Goal: Task Accomplishment & Management: Complete application form

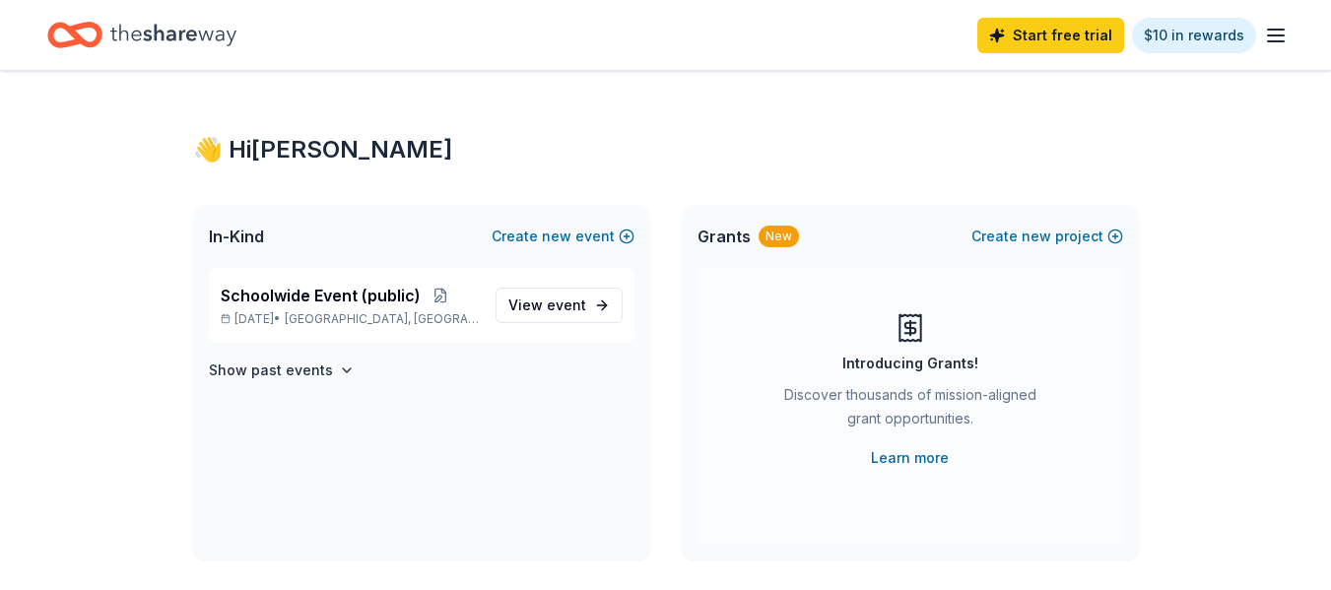
click at [148, 35] on icon "Home" at bounding box center [173, 35] width 126 height 22
click at [351, 293] on span "Schoolwide Event (public)" at bounding box center [321, 296] width 200 height 24
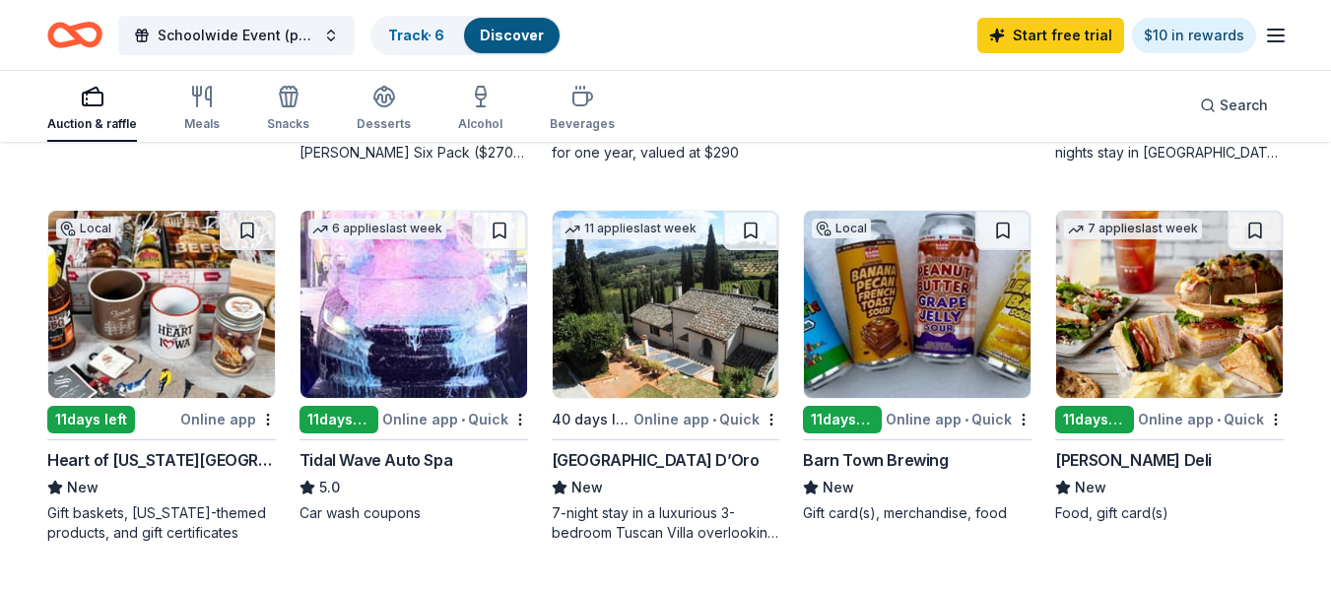
scroll to position [1280, 0]
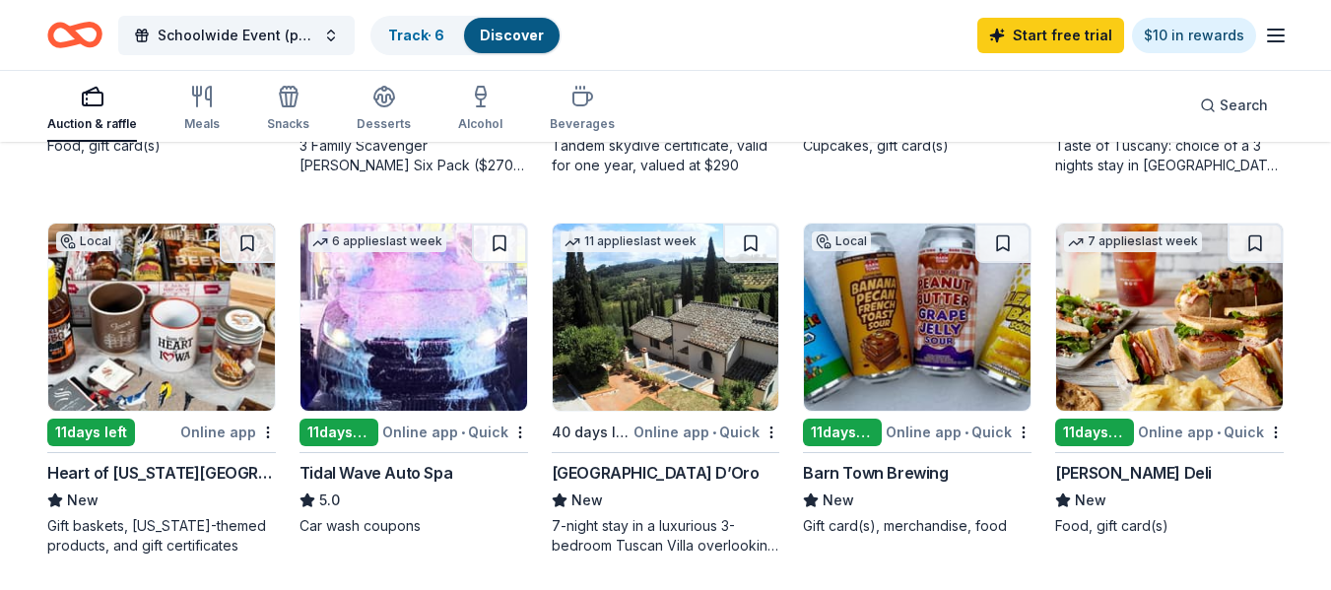
click at [1195, 319] on img at bounding box center [1169, 317] width 227 height 187
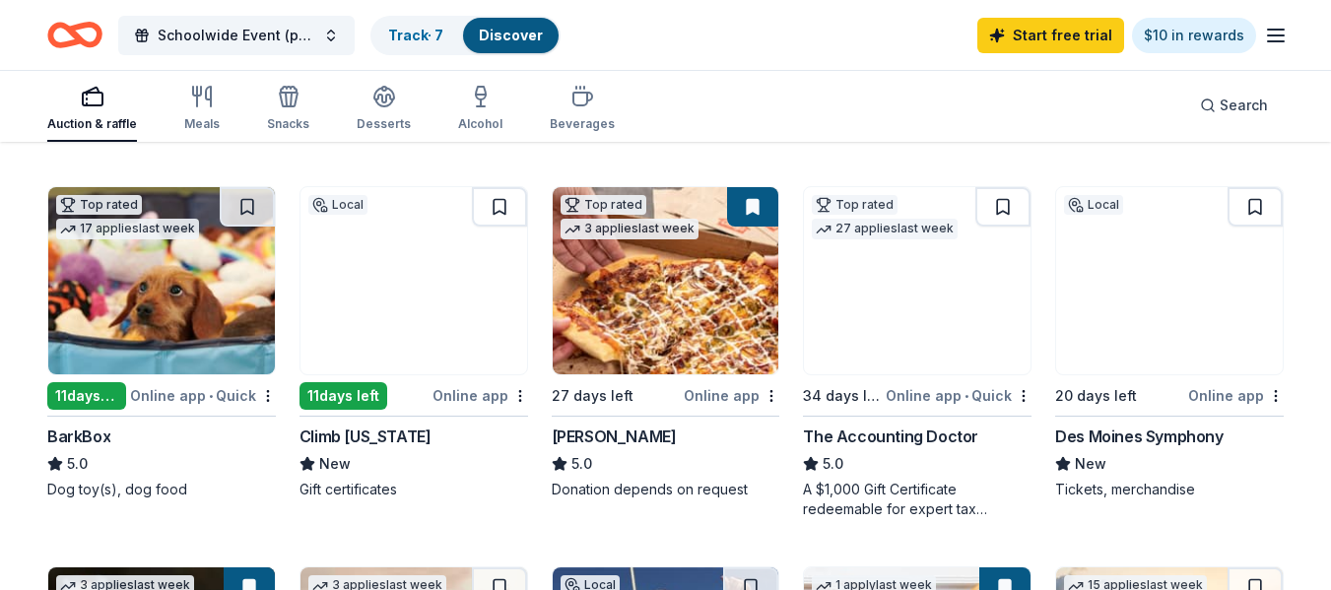
scroll to position [507, 0]
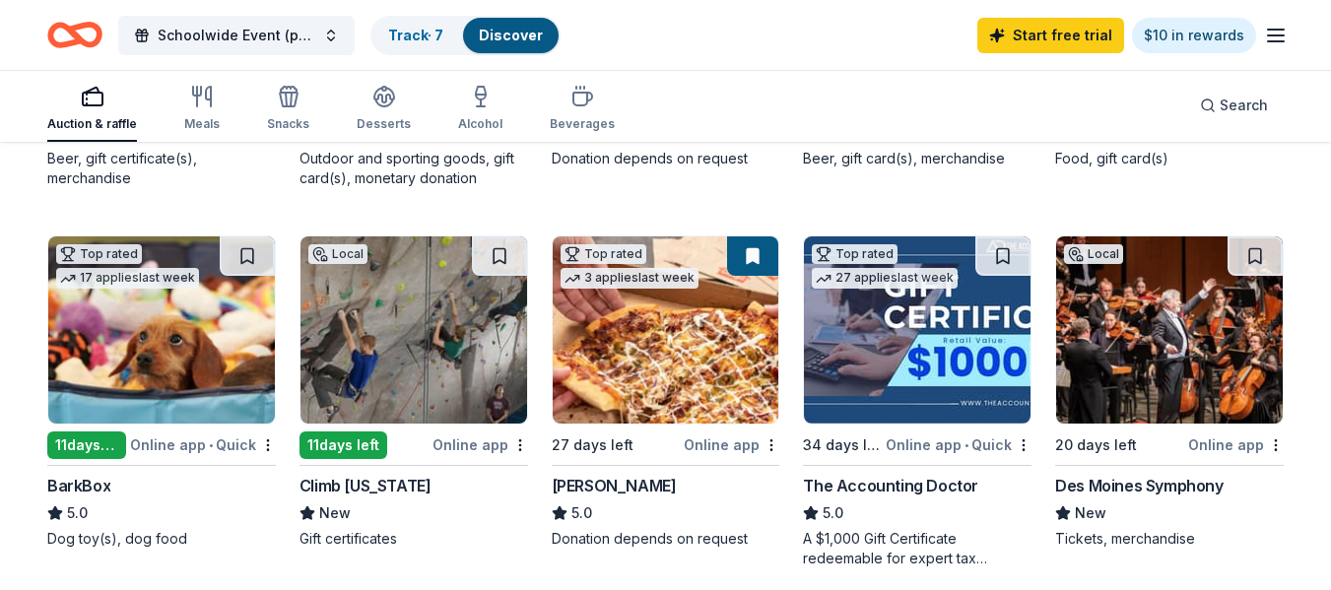
click at [677, 369] on img at bounding box center [666, 329] width 227 height 187
click at [300, 103] on div "button" at bounding box center [288, 97] width 42 height 24
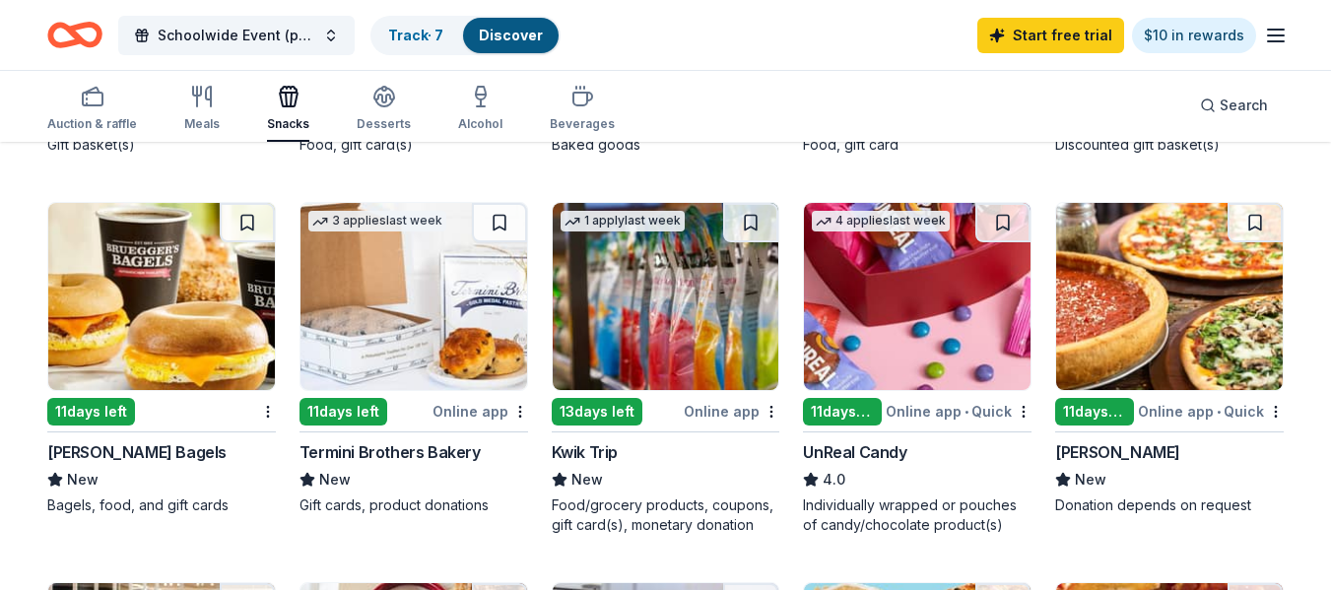
scroll to position [985, 0]
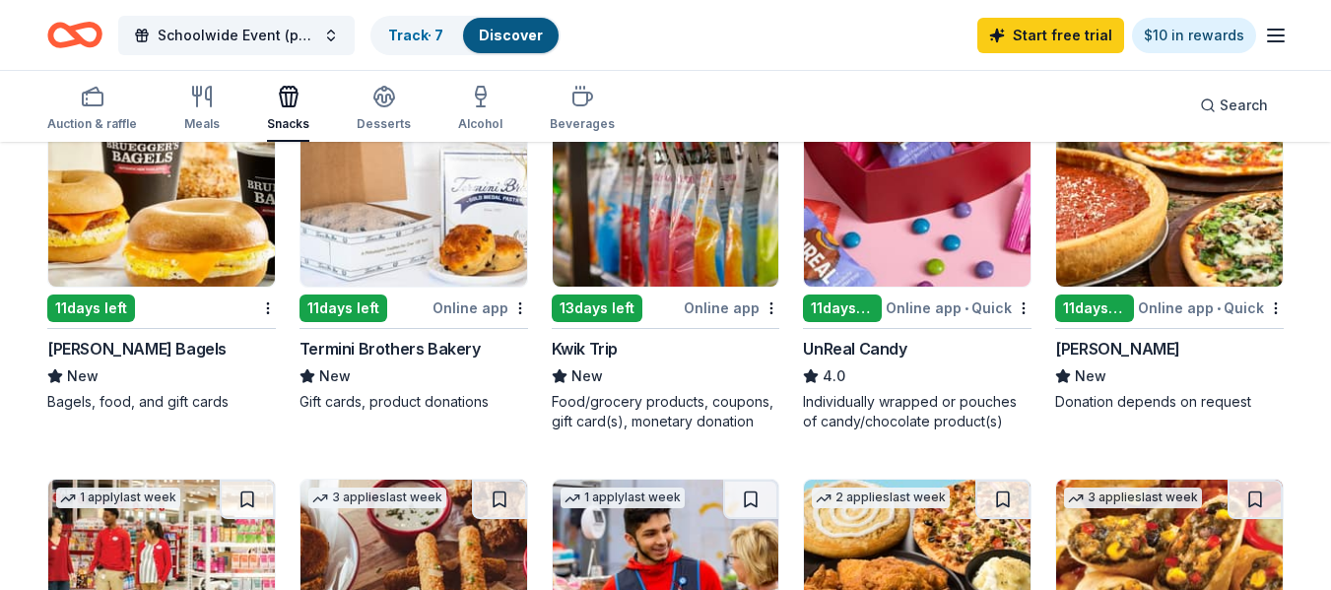
click at [673, 204] on img at bounding box center [666, 192] width 227 height 187
click at [325, 44] on button "Schoolwide Event (public)" at bounding box center [236, 35] width 236 height 39
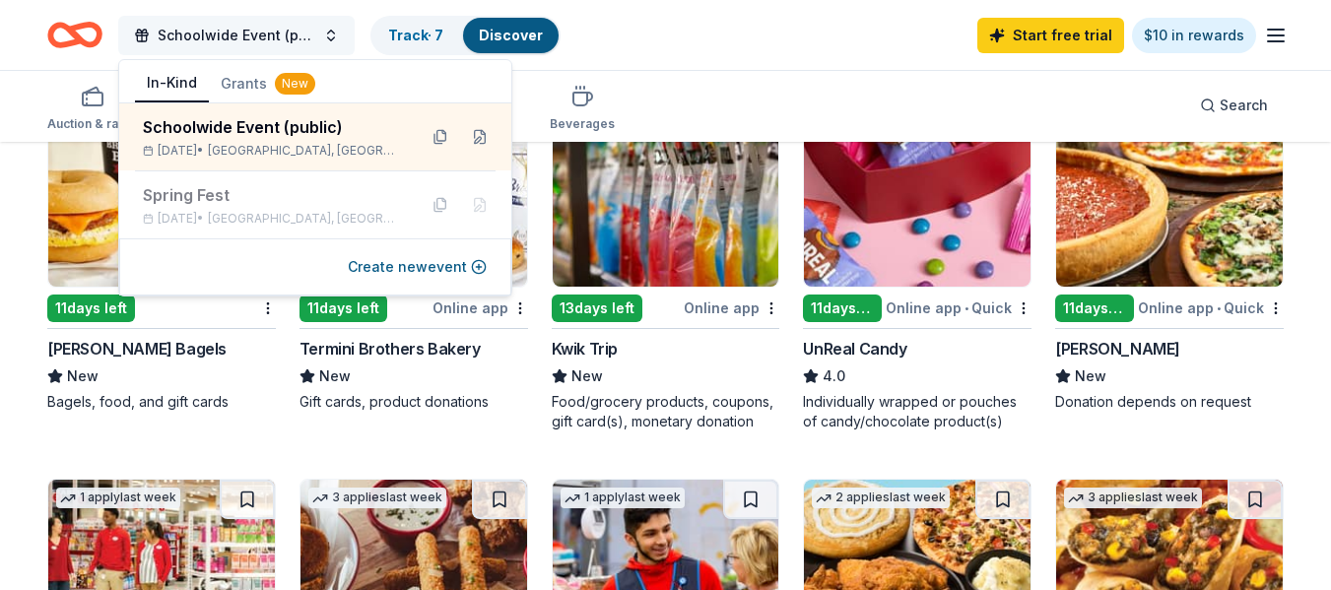
click at [326, 37] on button "Schoolwide Event (public)" at bounding box center [236, 35] width 236 height 39
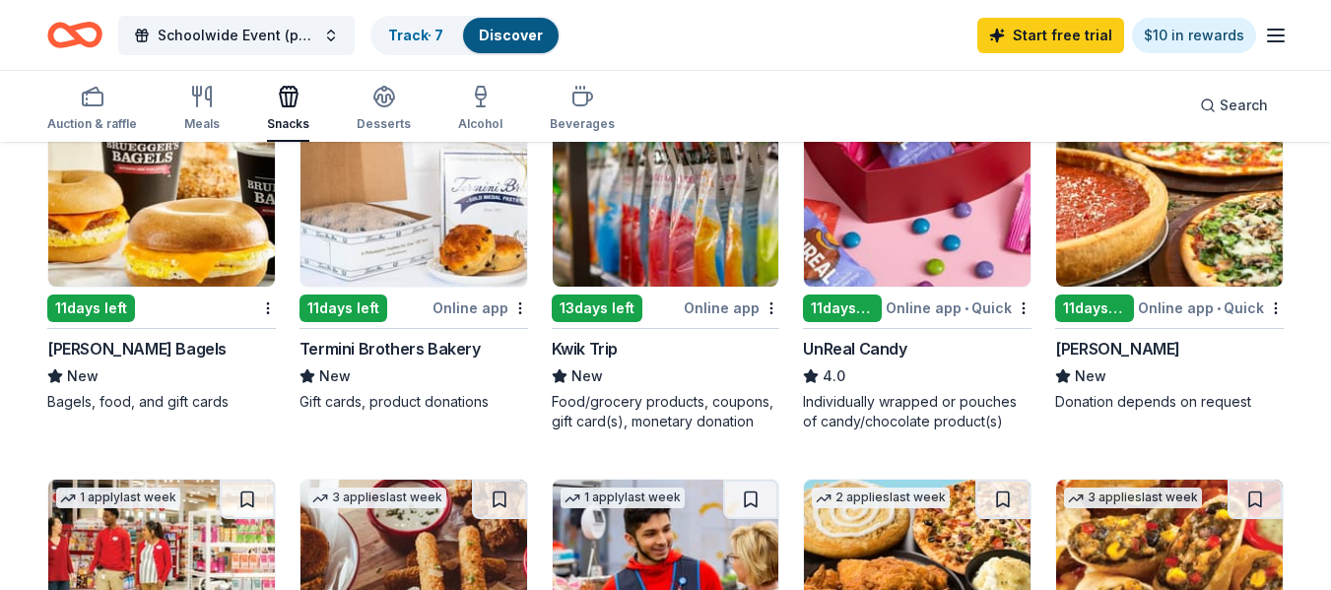
click at [823, 47] on div "Schoolwide Event (public) Track · 7 Discover Start free trial $10 in rewards" at bounding box center [665, 35] width 1236 height 46
click at [1278, 35] on line "button" at bounding box center [1276, 35] width 16 height 0
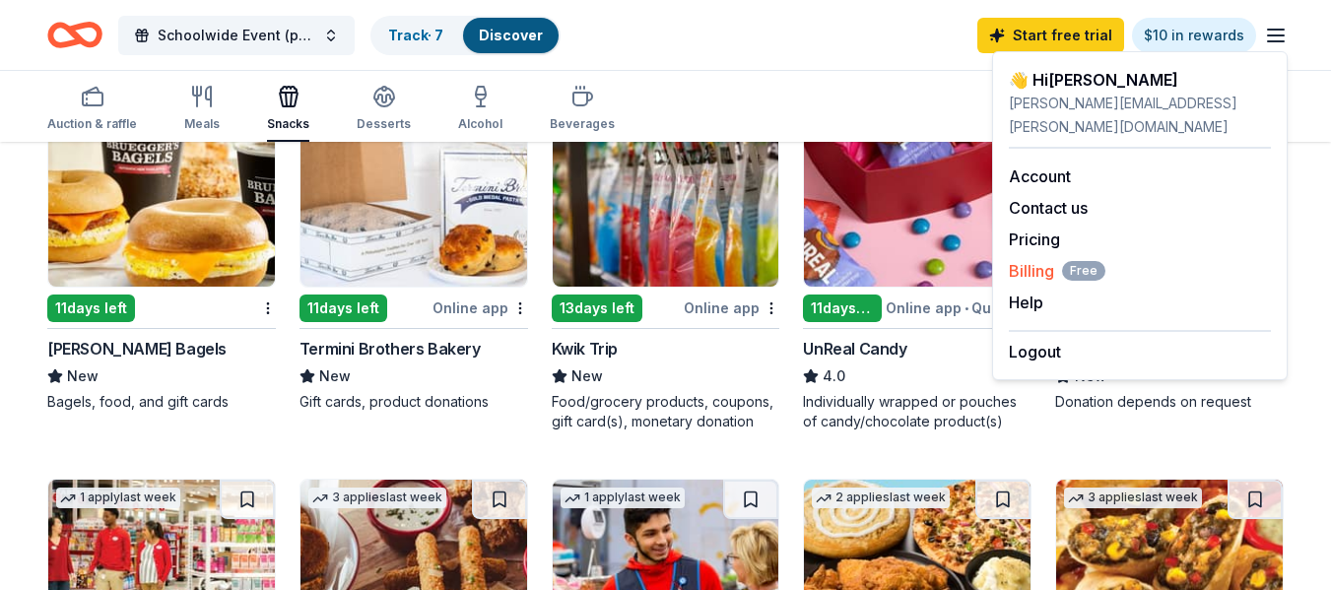
click at [1036, 259] on span "Billing Free" at bounding box center [1056, 271] width 97 height 24
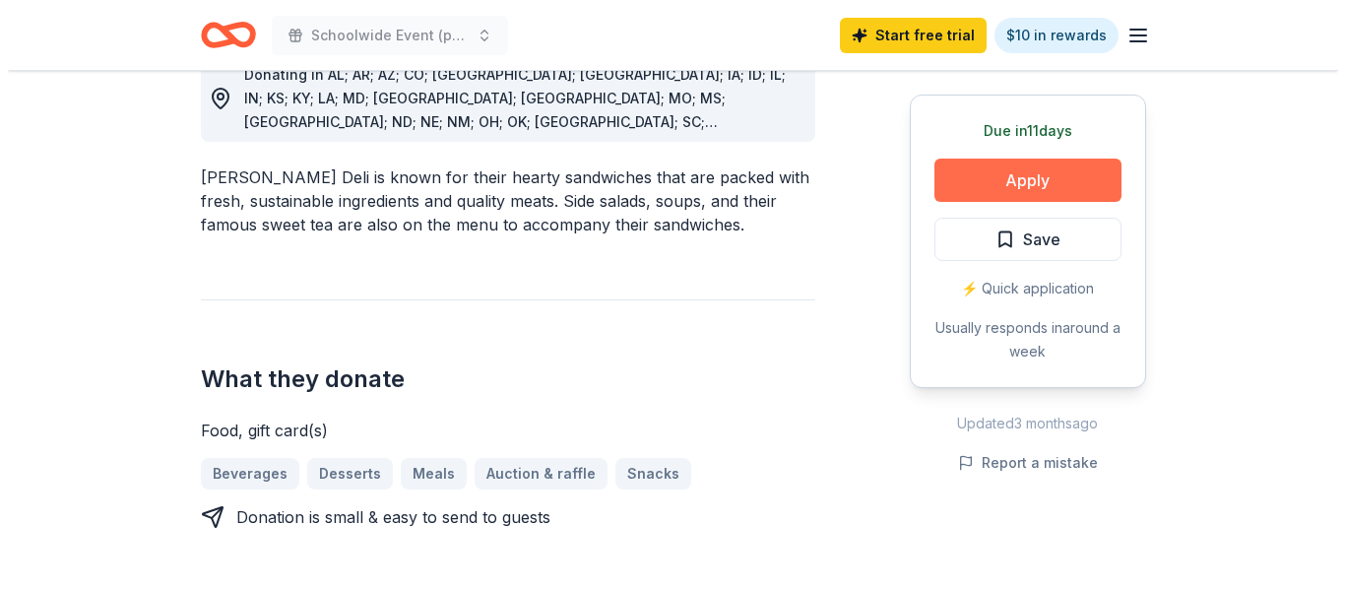
scroll to position [591, 0]
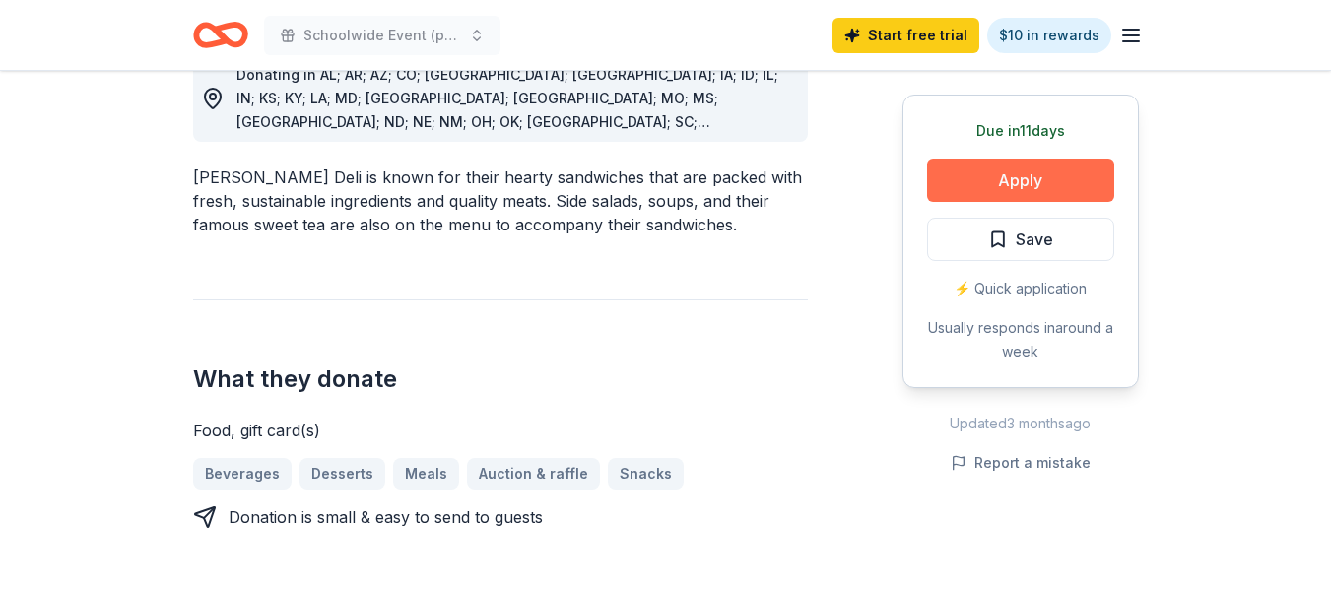
click at [1023, 171] on button "Apply" at bounding box center [1020, 180] width 187 height 43
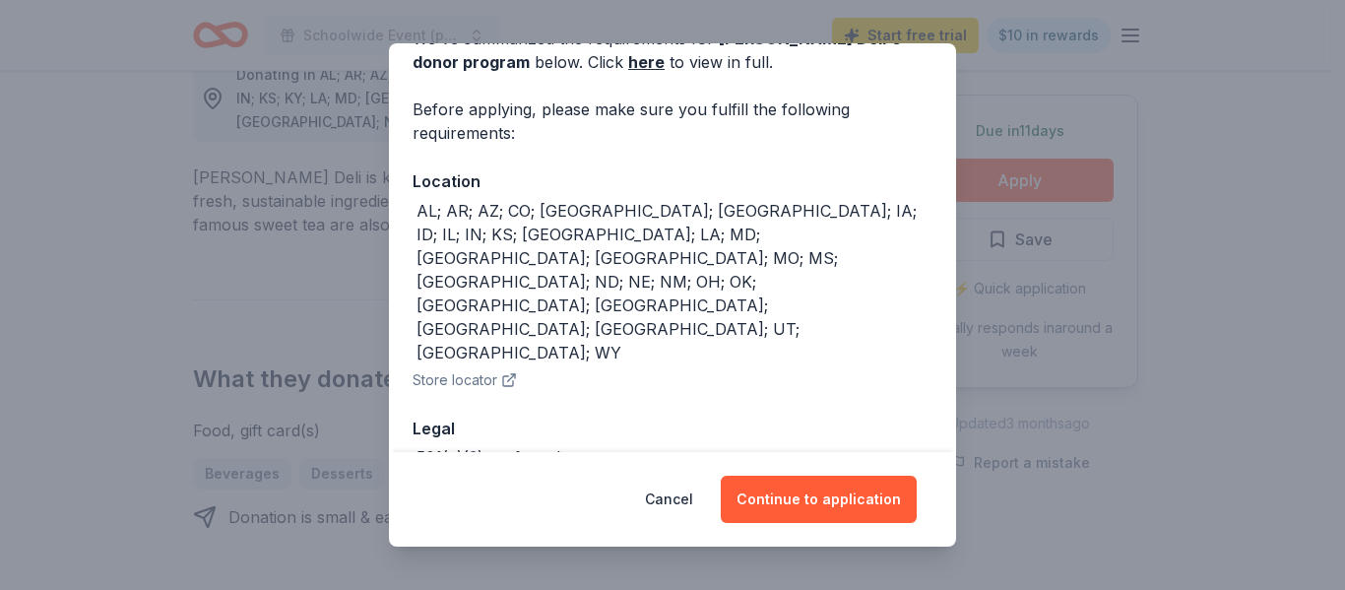
scroll to position [116, 0]
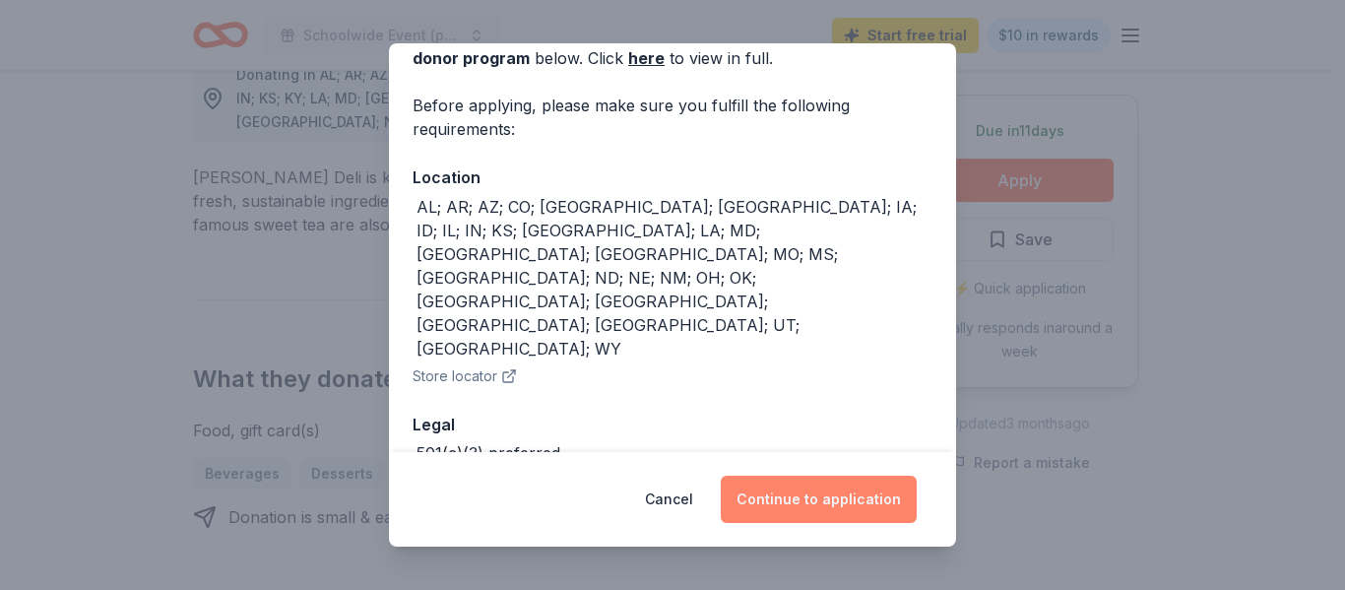
click at [836, 488] on button "Continue to application" at bounding box center [819, 499] width 196 height 47
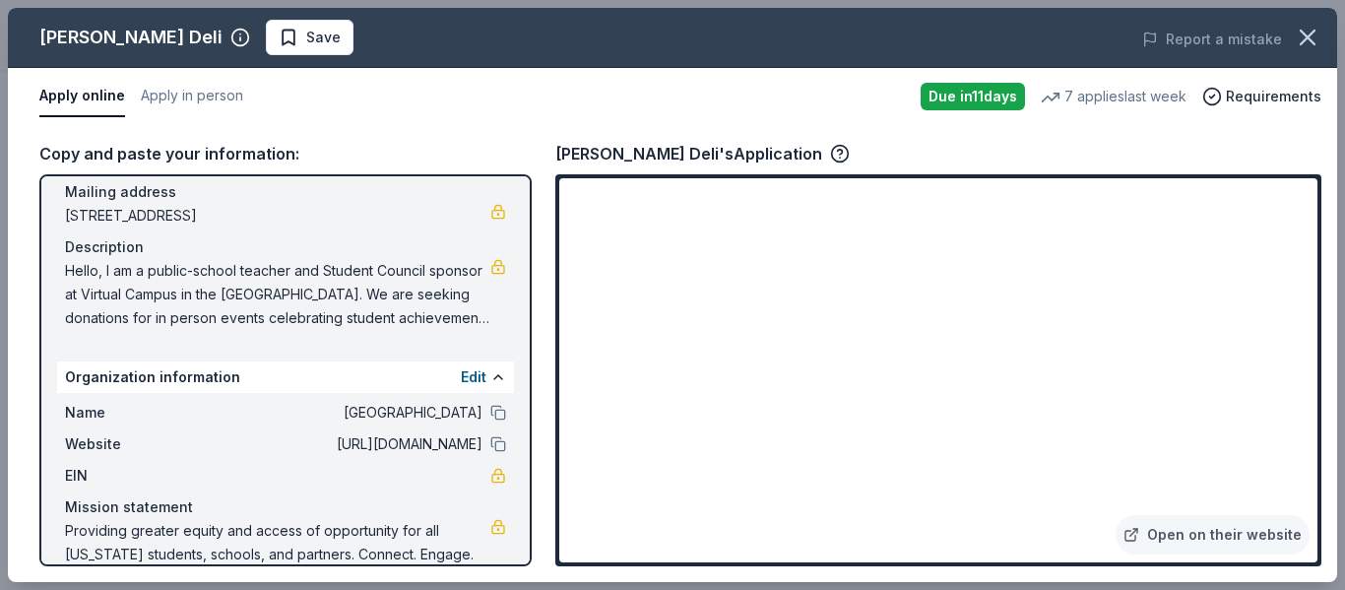
scroll to position [171, 0]
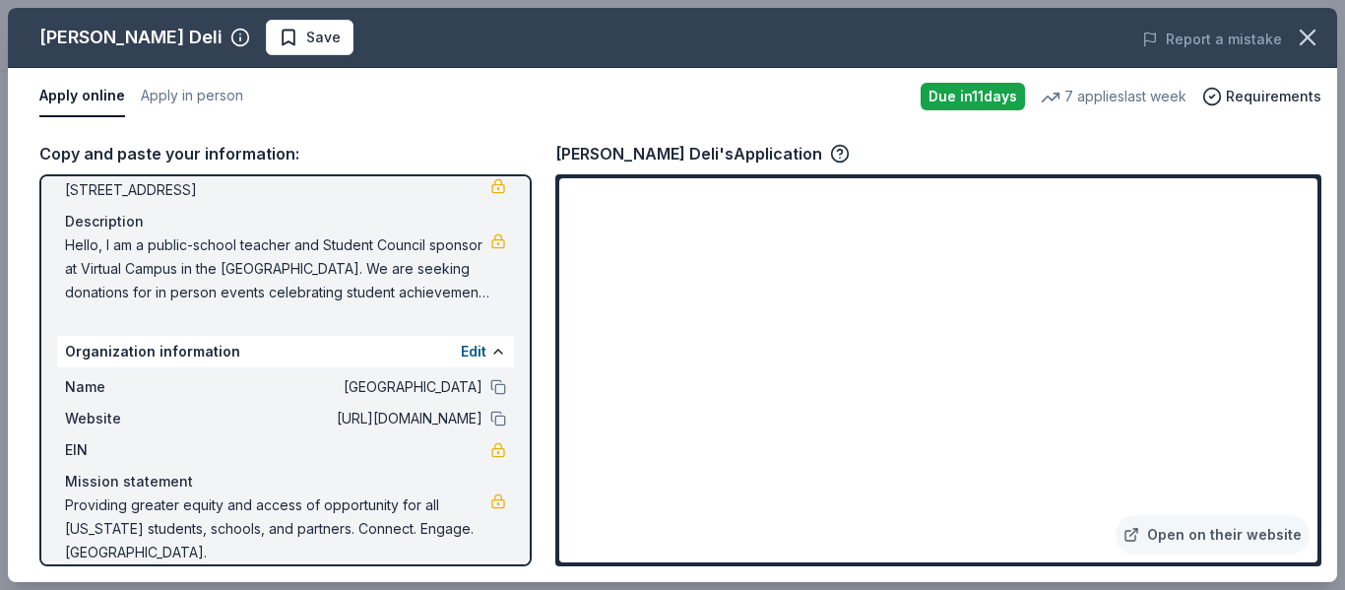
click at [264, 255] on span "Hello, I am a public-school teacher and Student Council sponsor at Virtual Camp…" at bounding box center [277, 268] width 425 height 71
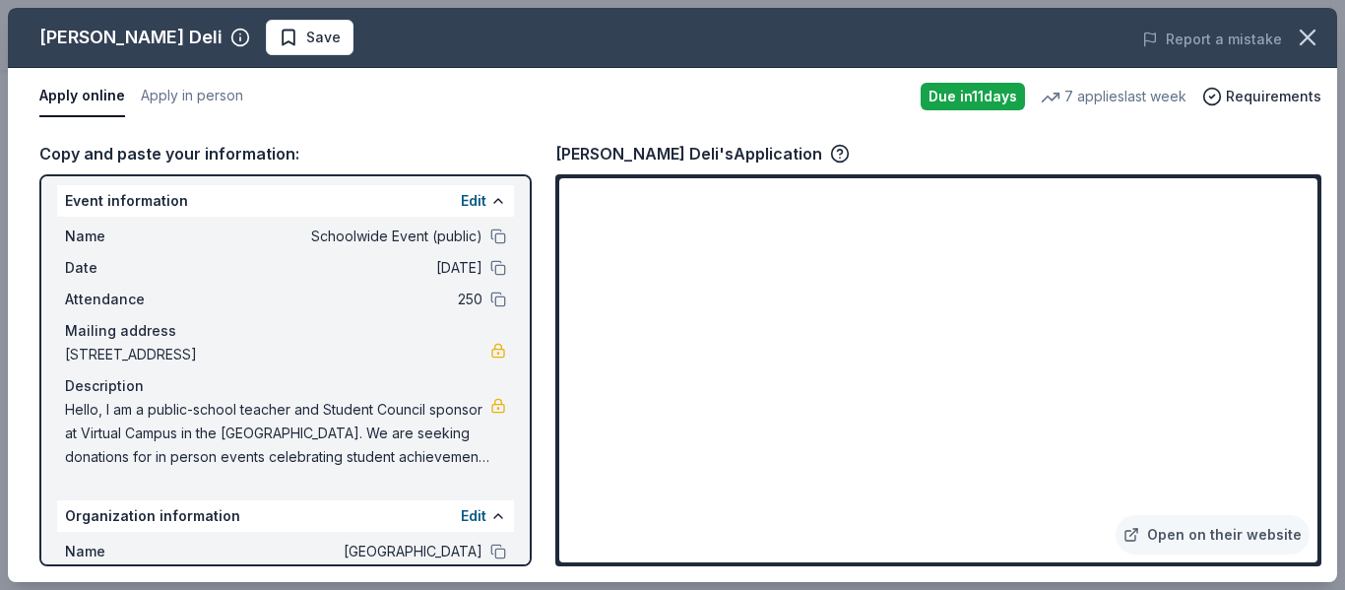
scroll to position [0, 0]
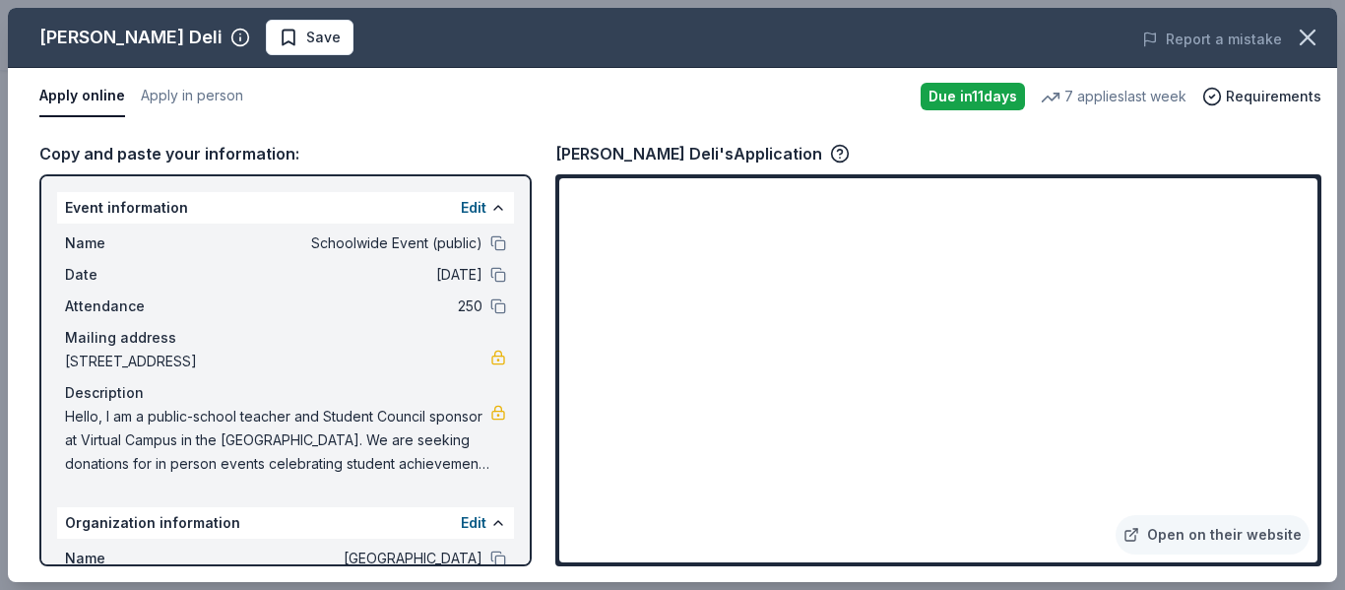
click at [77, 417] on span "Hello, I am a public-school teacher and Student Council sponsor at Virtual Camp…" at bounding box center [277, 440] width 425 height 71
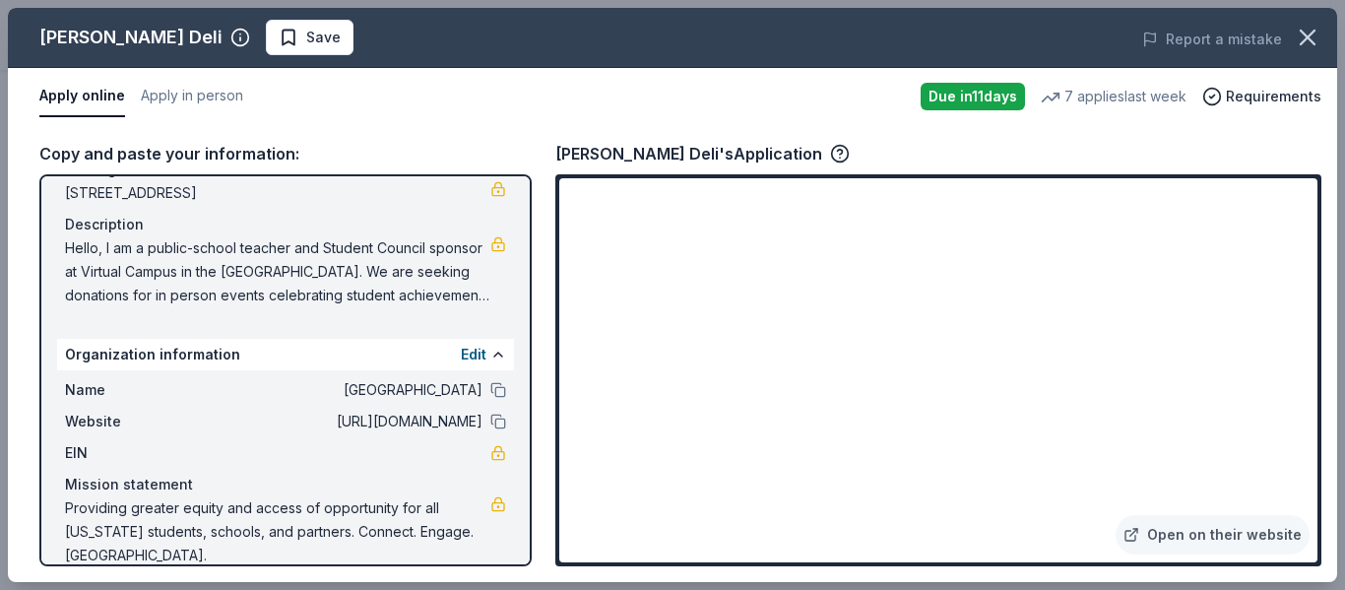
scroll to position [171, 0]
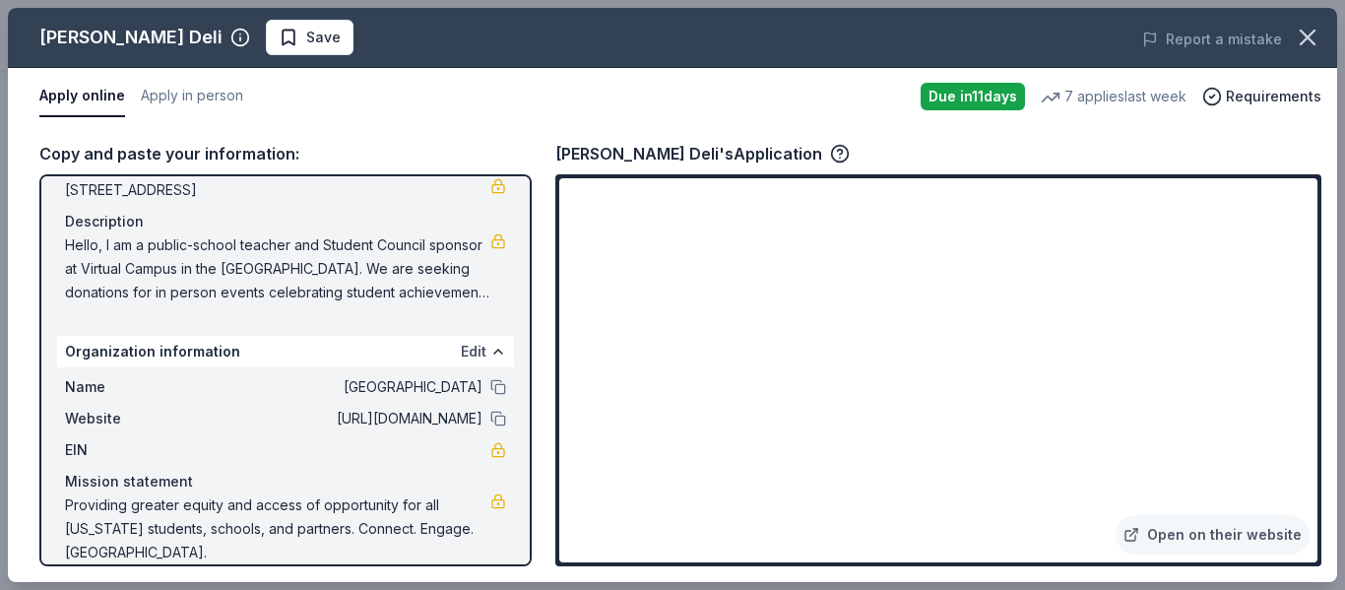
click at [461, 346] on button "Edit" at bounding box center [474, 352] width 26 height 24
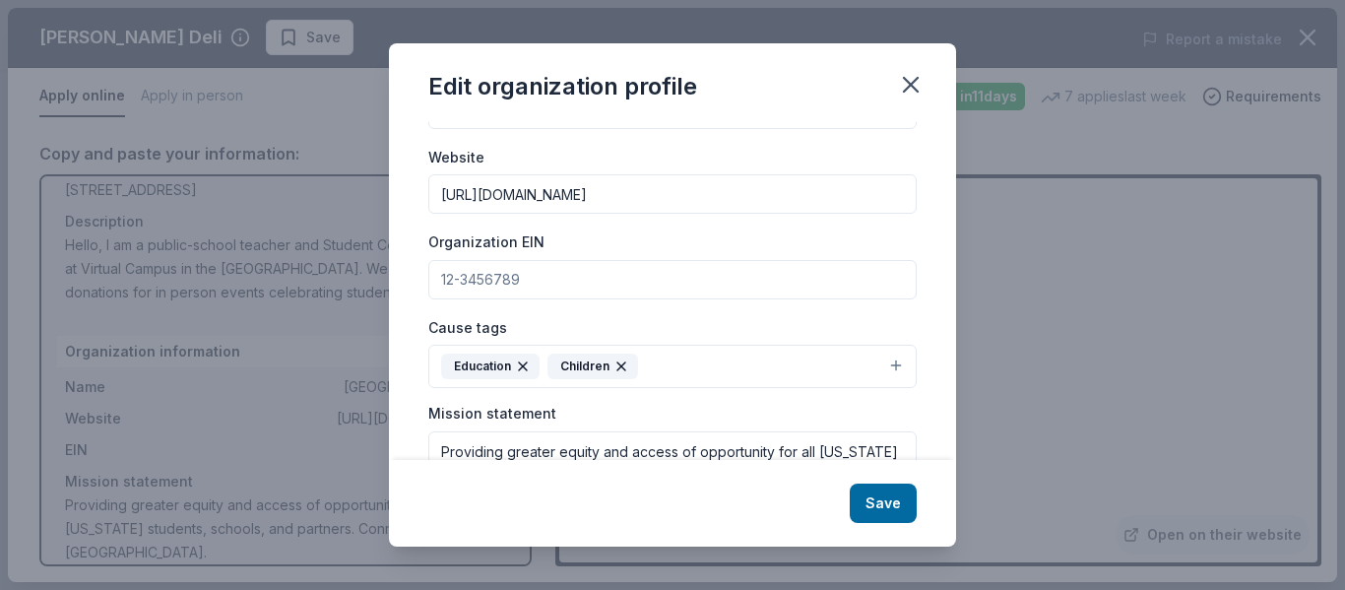
scroll to position [0, 0]
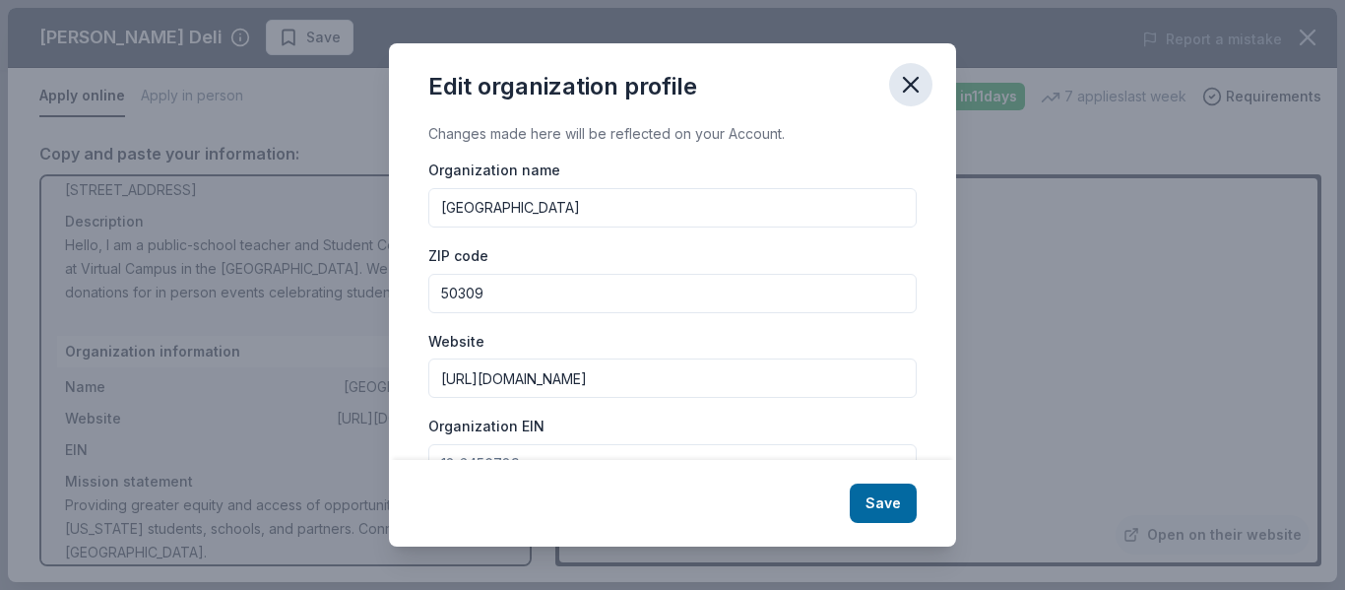
click at [904, 92] on icon "button" at bounding box center [911, 85] width 14 height 14
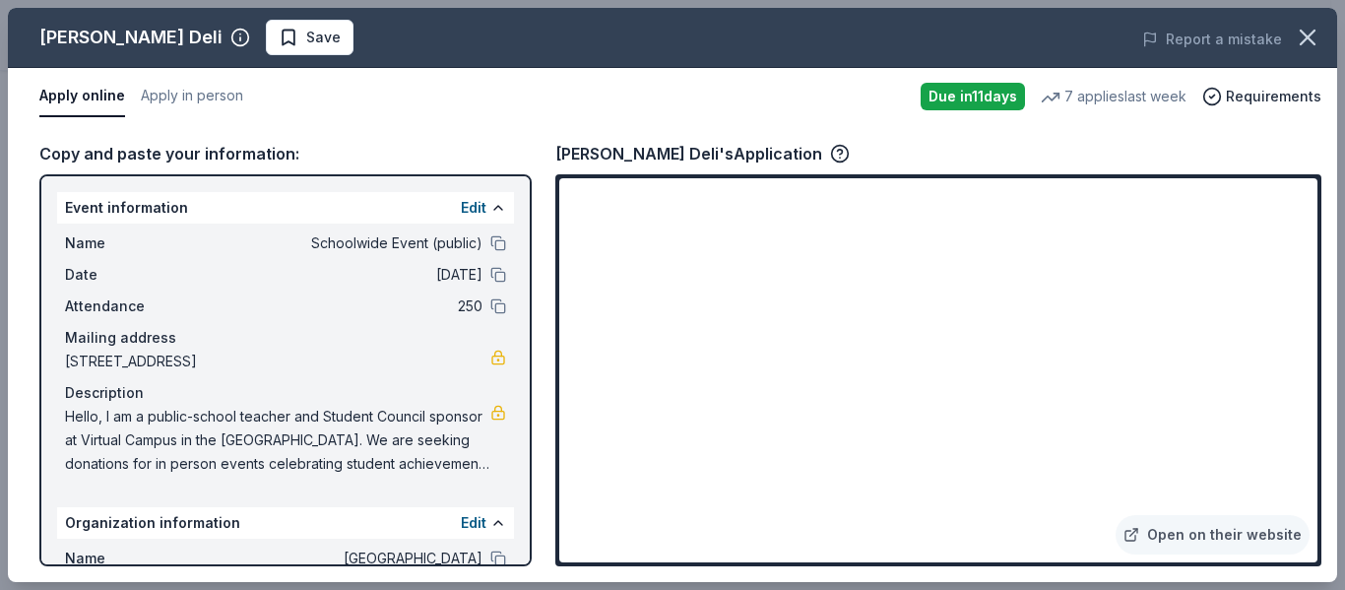
click at [436, 215] on div "Event information Edit" at bounding box center [285, 208] width 457 height 32
click at [461, 214] on button "Edit" at bounding box center [474, 208] width 26 height 24
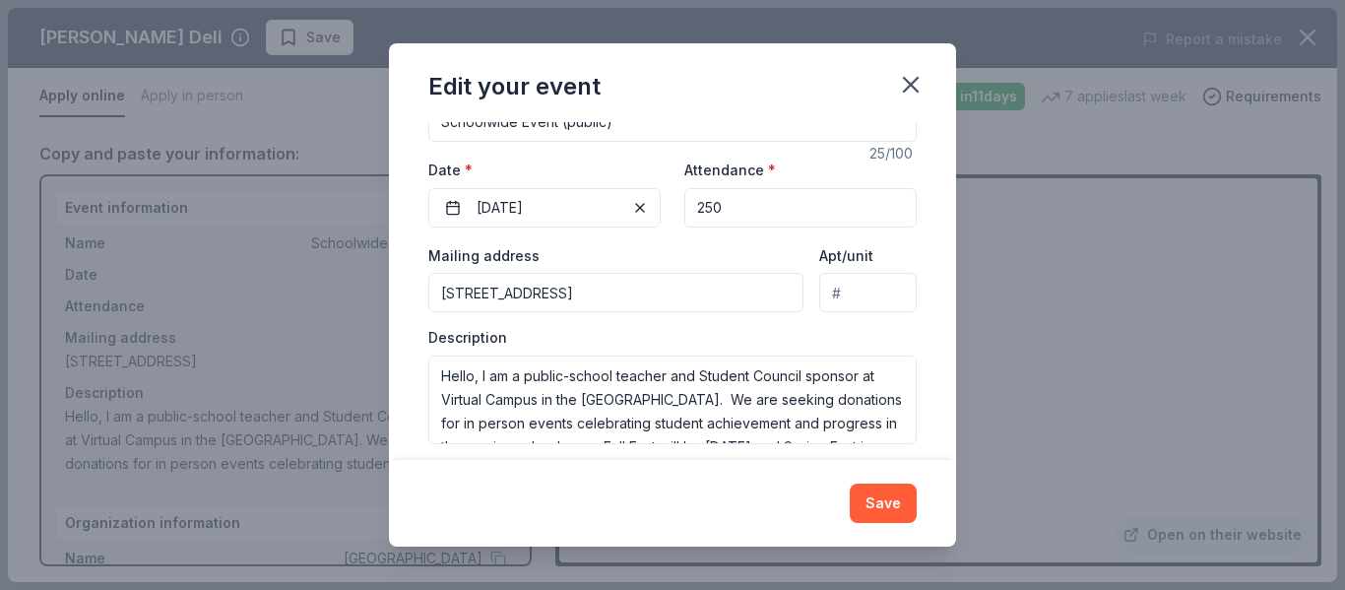
scroll to position [224, 0]
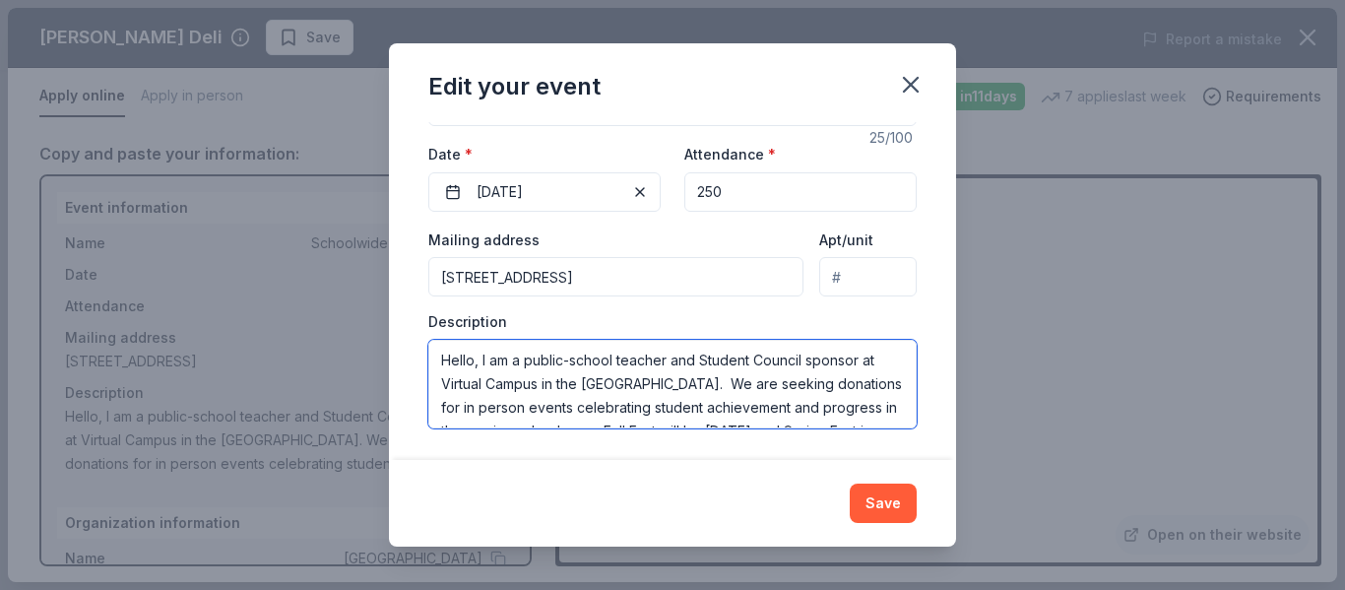
click at [602, 386] on textarea "Hello, I am a public-school teacher and Student Council sponsor at Virtual Camp…" at bounding box center [672, 384] width 488 height 89
click at [602, 385] on textarea "Hello, I am a public-school teacher and Student Council sponsor at Virtual Camp…" at bounding box center [672, 384] width 488 height 89
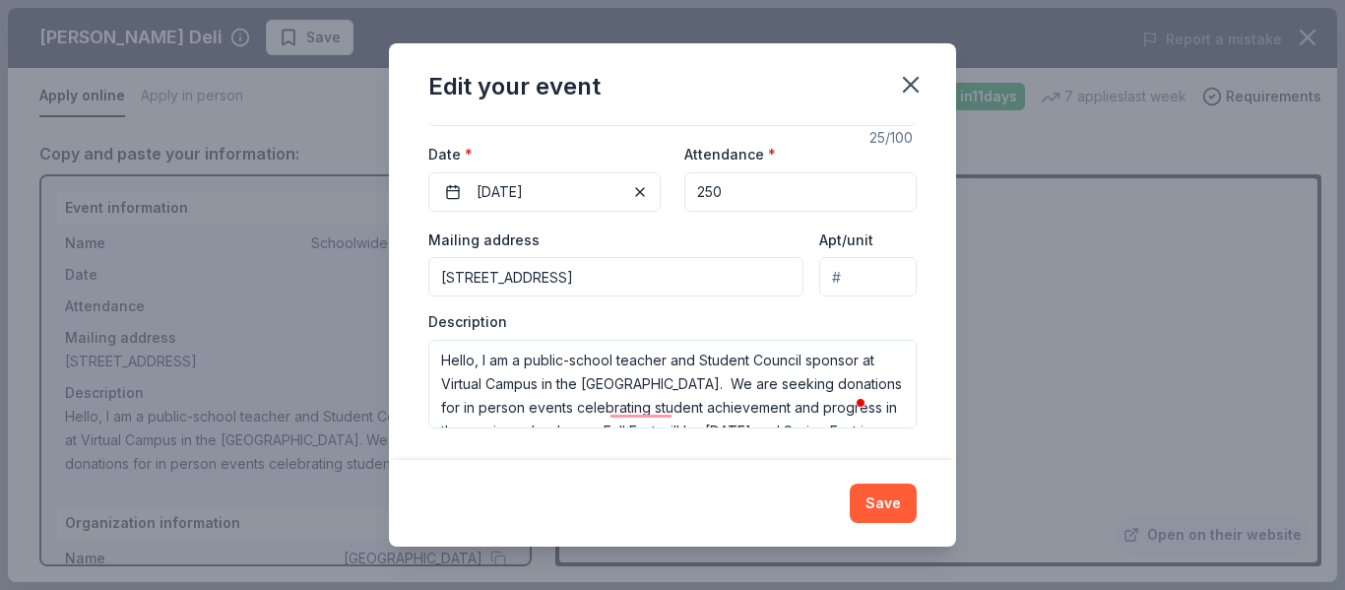
click at [978, 353] on div "Edit your event Changes made here will update the Event too. Update donors you'…" at bounding box center [672, 295] width 1345 height 590
click at [892, 513] on button "Save" at bounding box center [883, 503] width 67 height 39
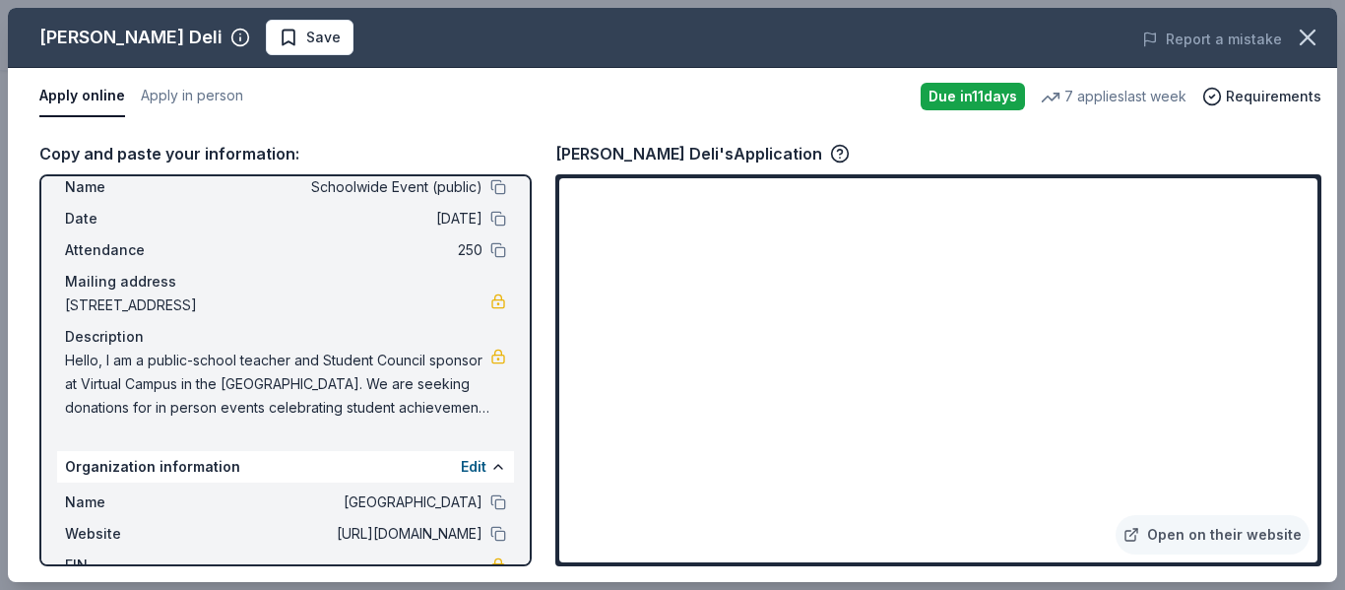
scroll to position [171, 0]
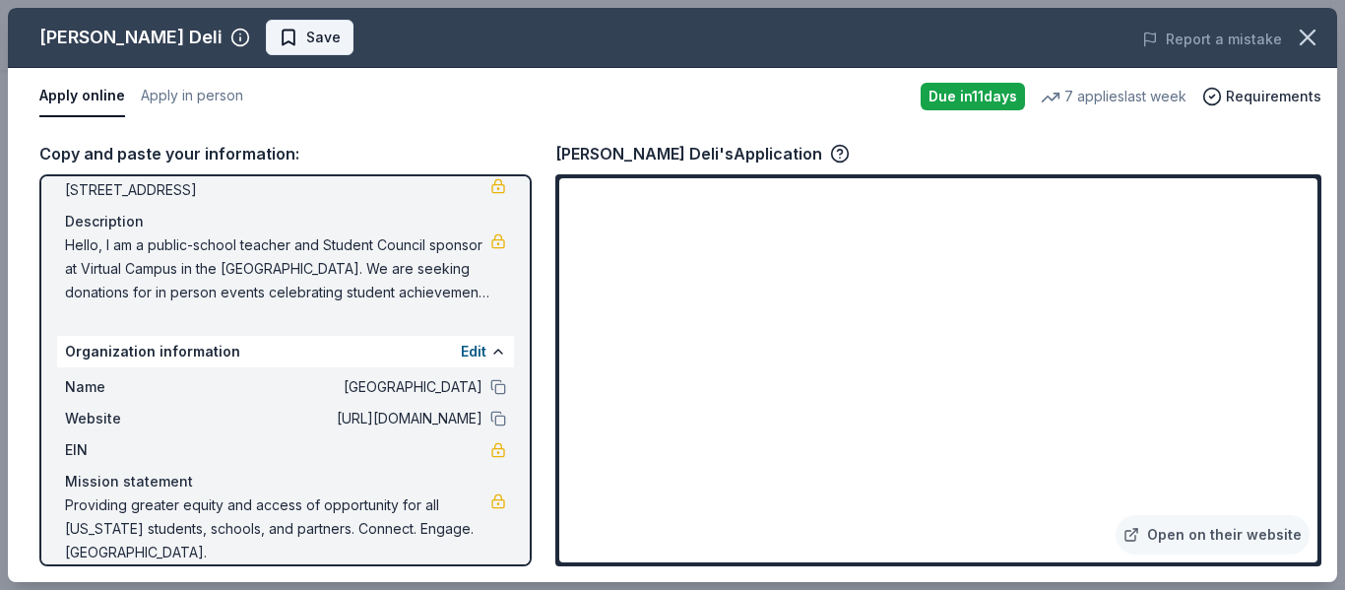
click at [306, 45] on span "Save" at bounding box center [323, 38] width 34 height 24
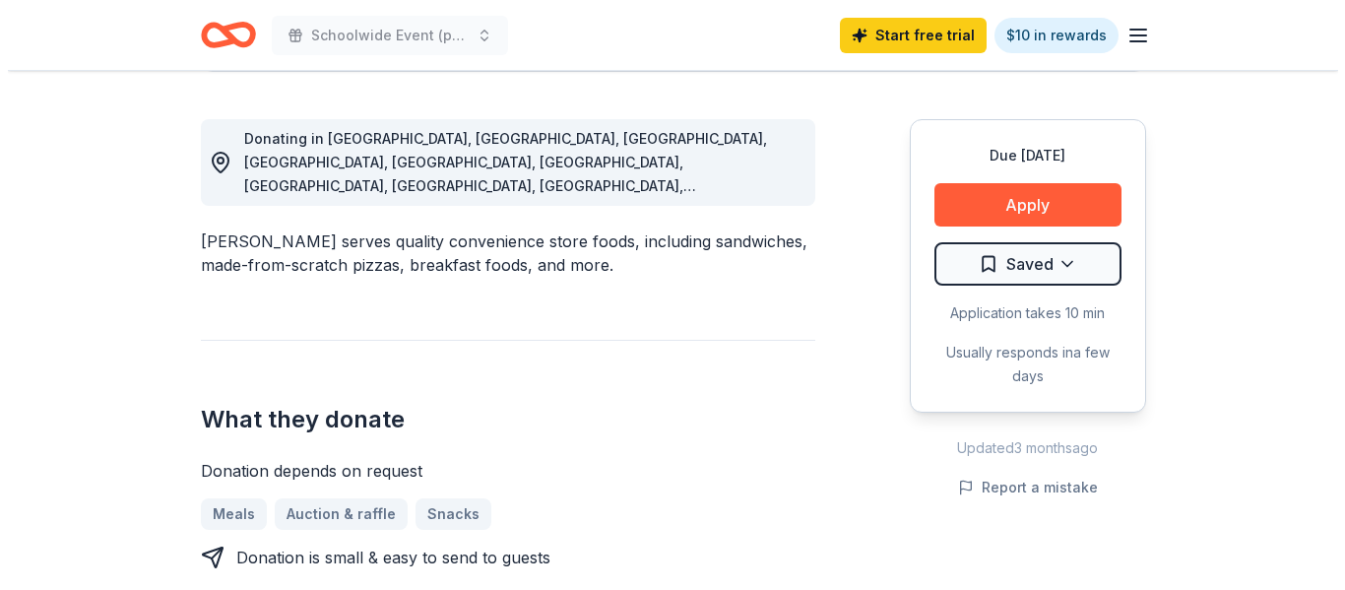
scroll to position [492, 0]
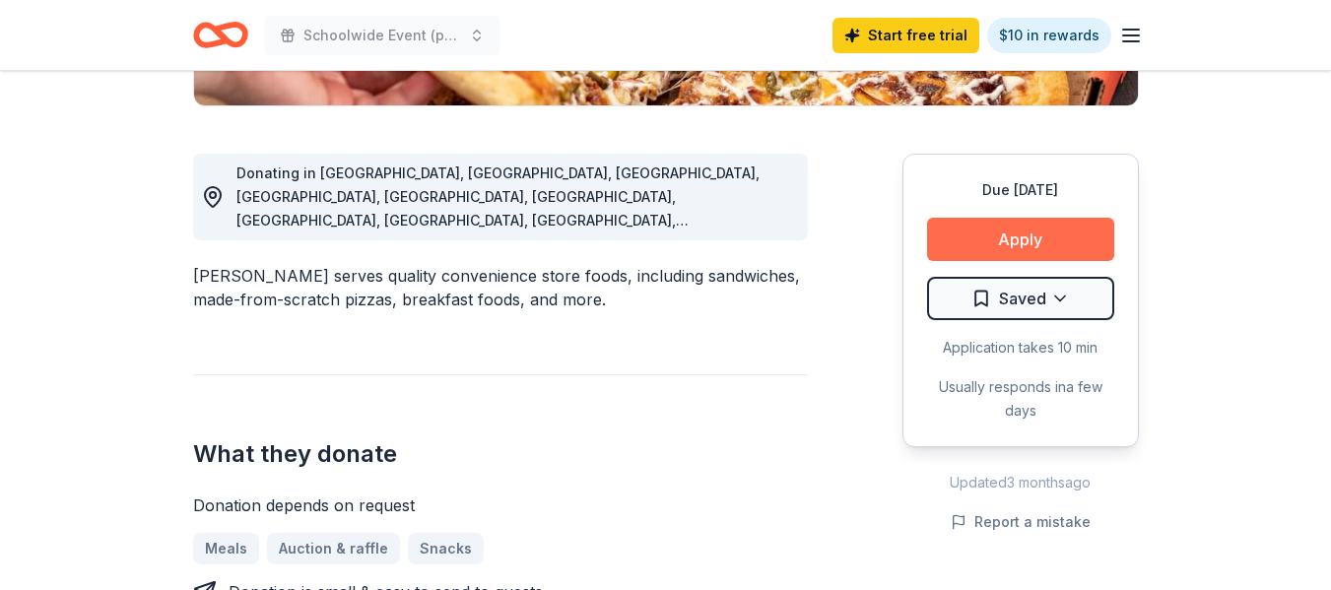
click at [989, 239] on button "Apply" at bounding box center [1020, 239] width 187 height 43
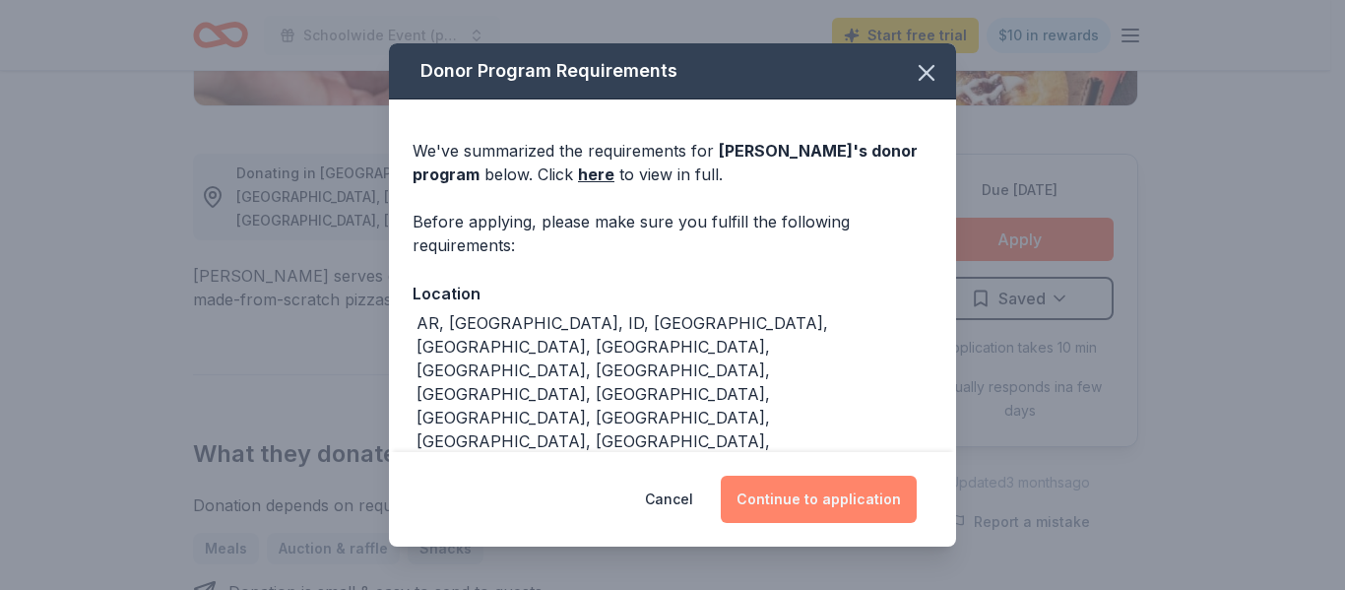
click at [795, 497] on button "Continue to application" at bounding box center [819, 499] width 196 height 47
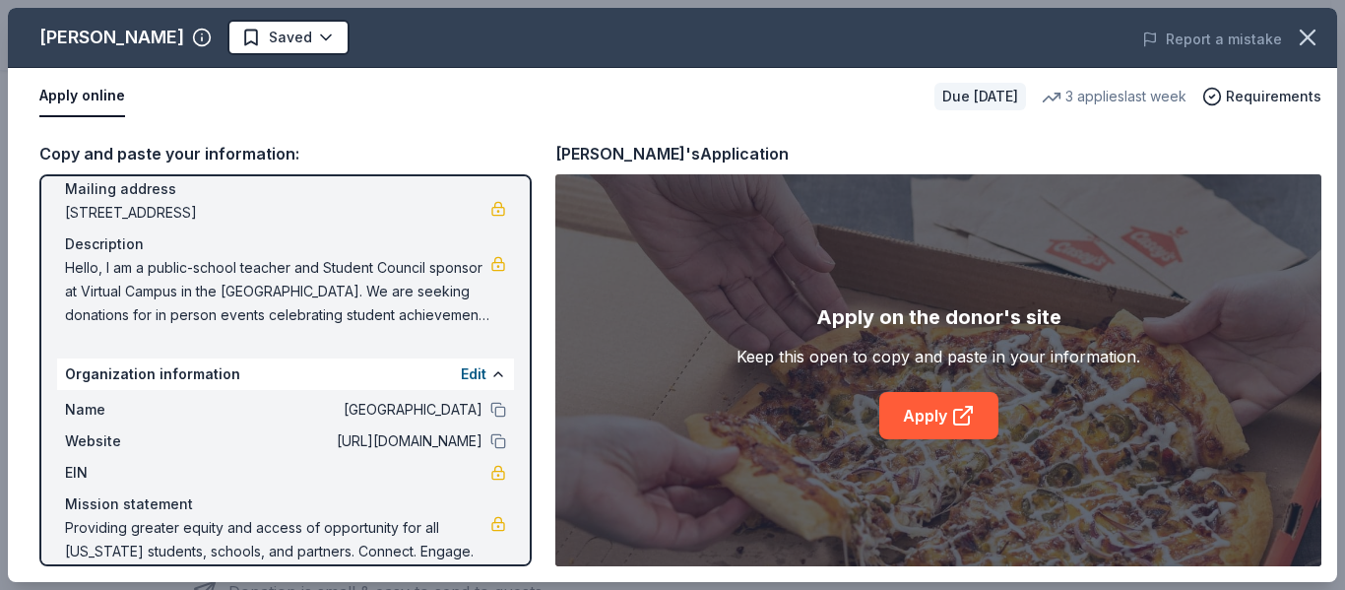
scroll to position [171, 0]
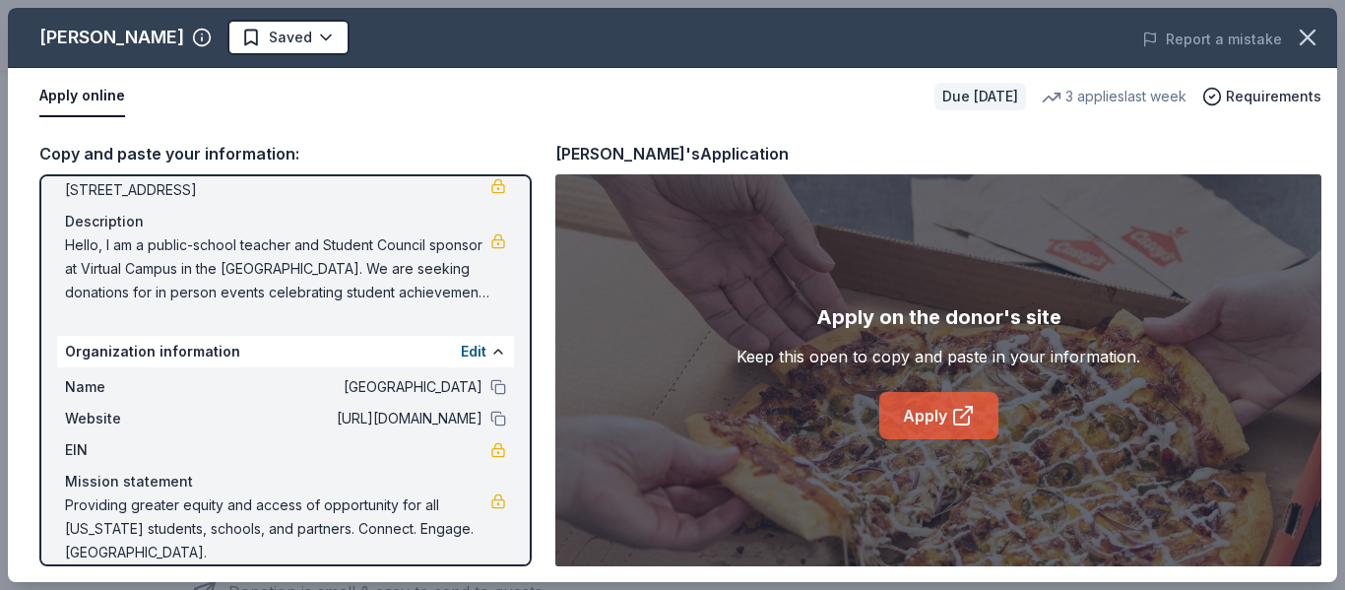
click at [971, 412] on icon at bounding box center [969, 410] width 6 height 6
click at [787, 96] on div "Apply online" at bounding box center [478, 96] width 879 height 41
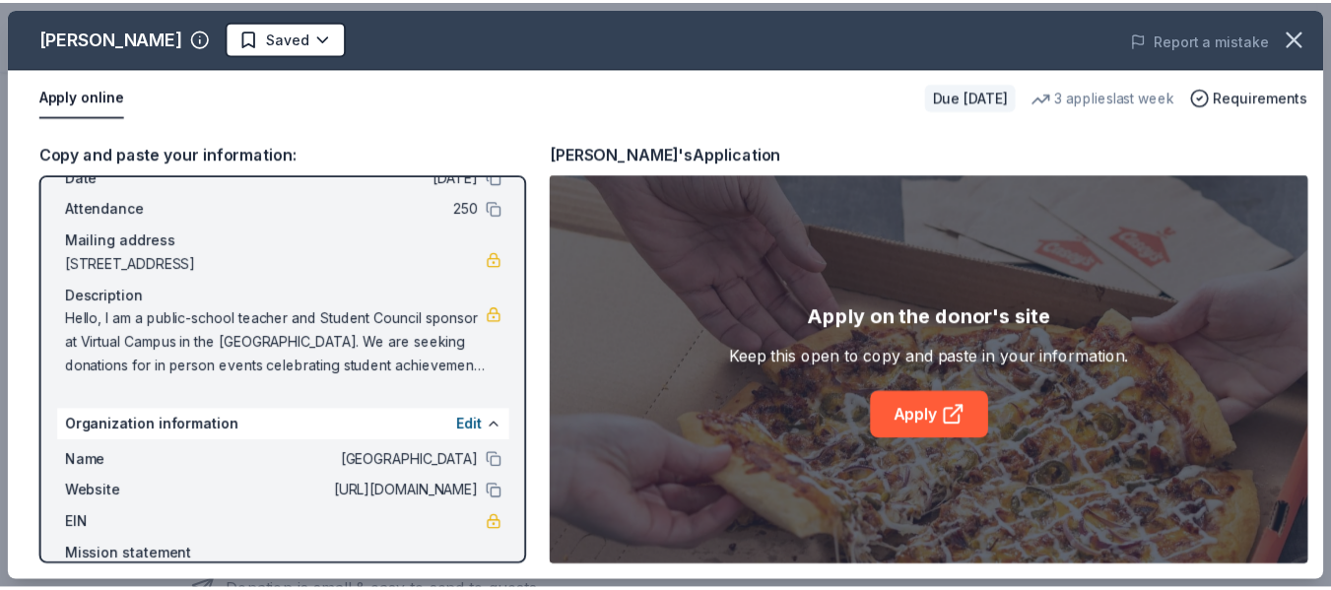
scroll to position [0, 0]
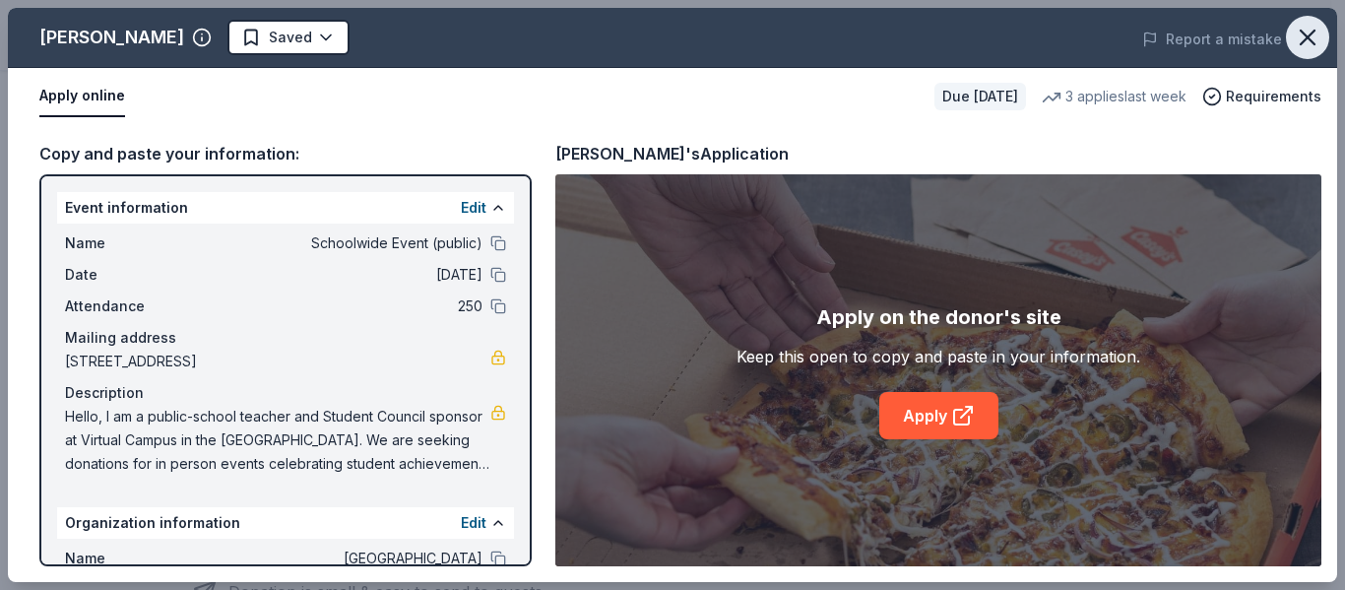
click at [1312, 33] on icon "button" at bounding box center [1308, 38] width 14 height 14
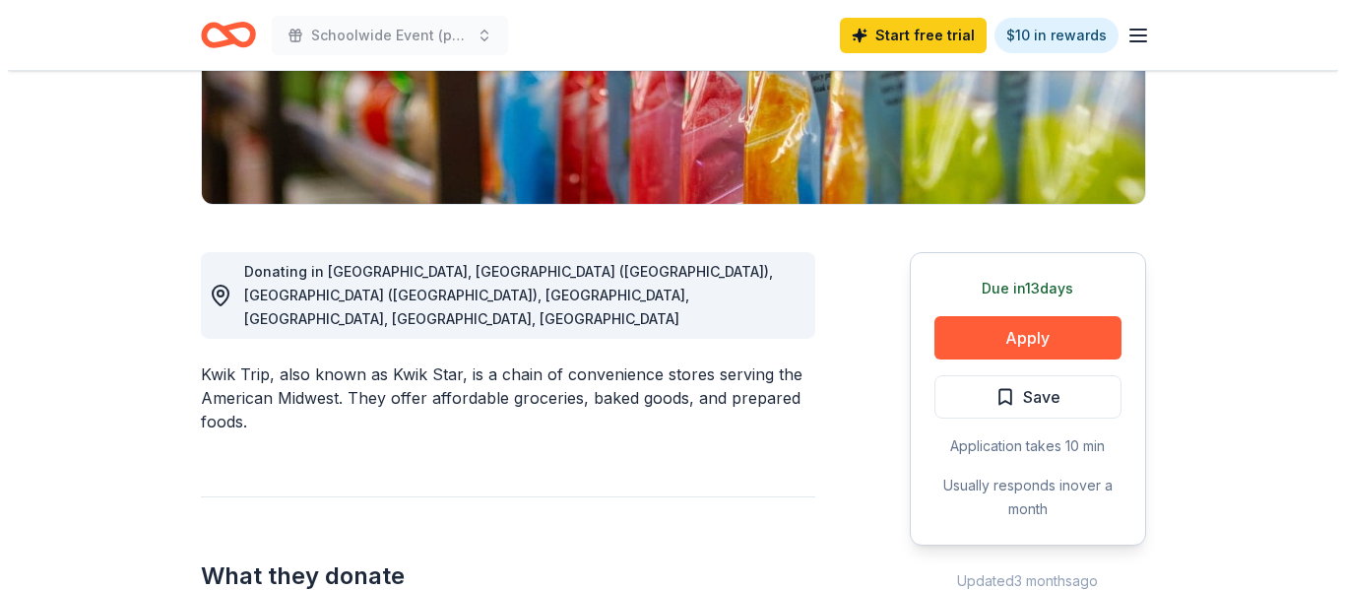
scroll to position [689, 0]
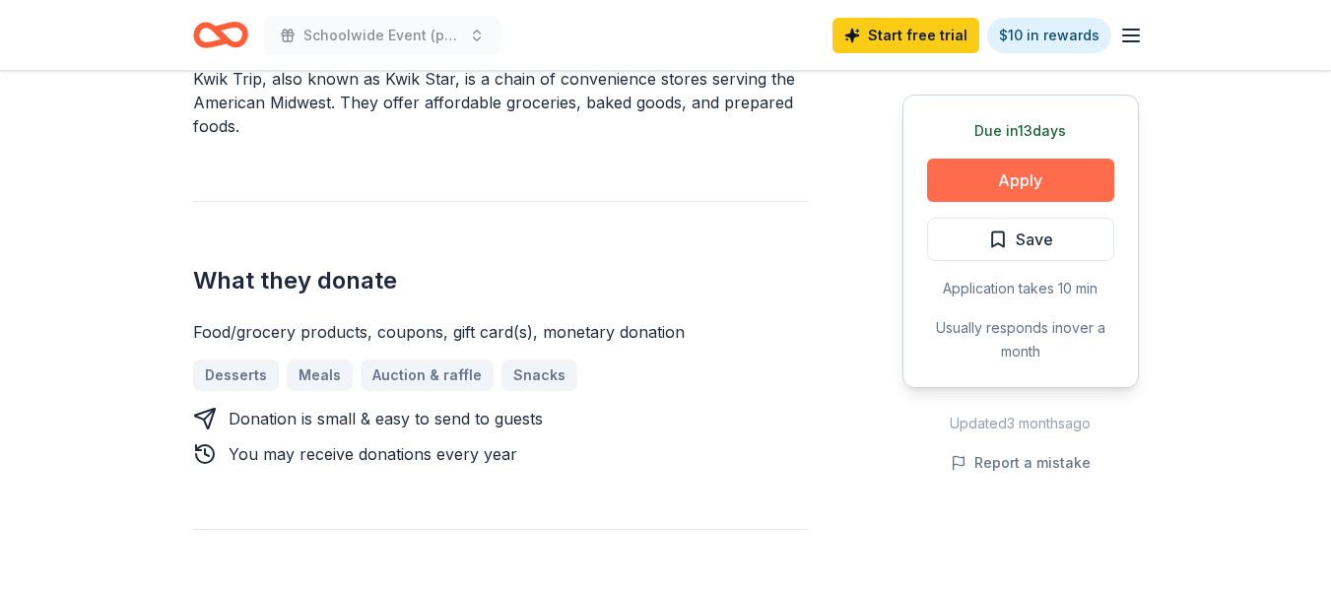
click at [1026, 182] on button "Apply" at bounding box center [1020, 180] width 187 height 43
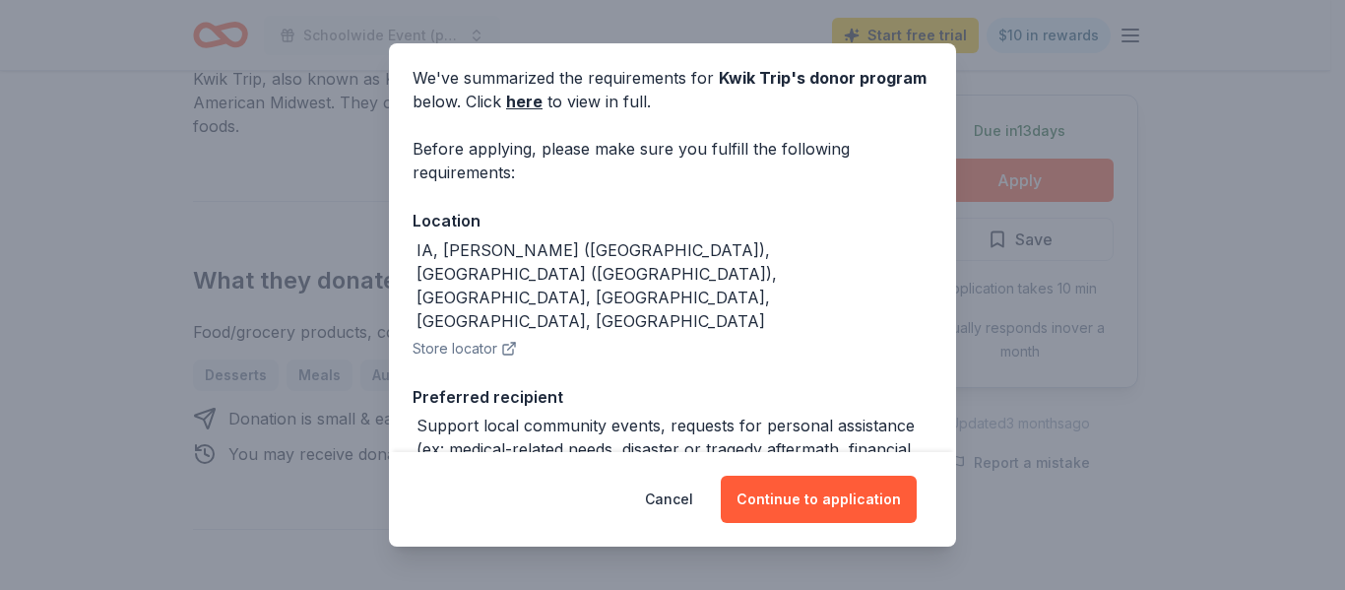
scroll to position [0, 0]
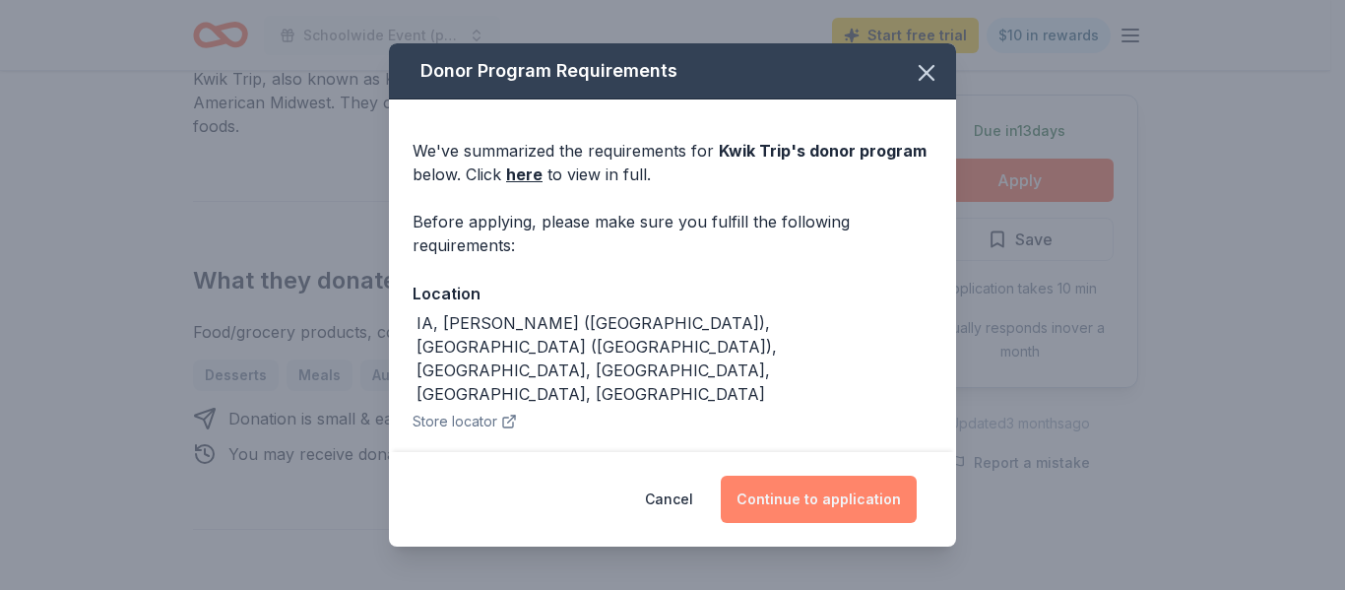
click at [859, 508] on button "Continue to application" at bounding box center [819, 499] width 196 height 47
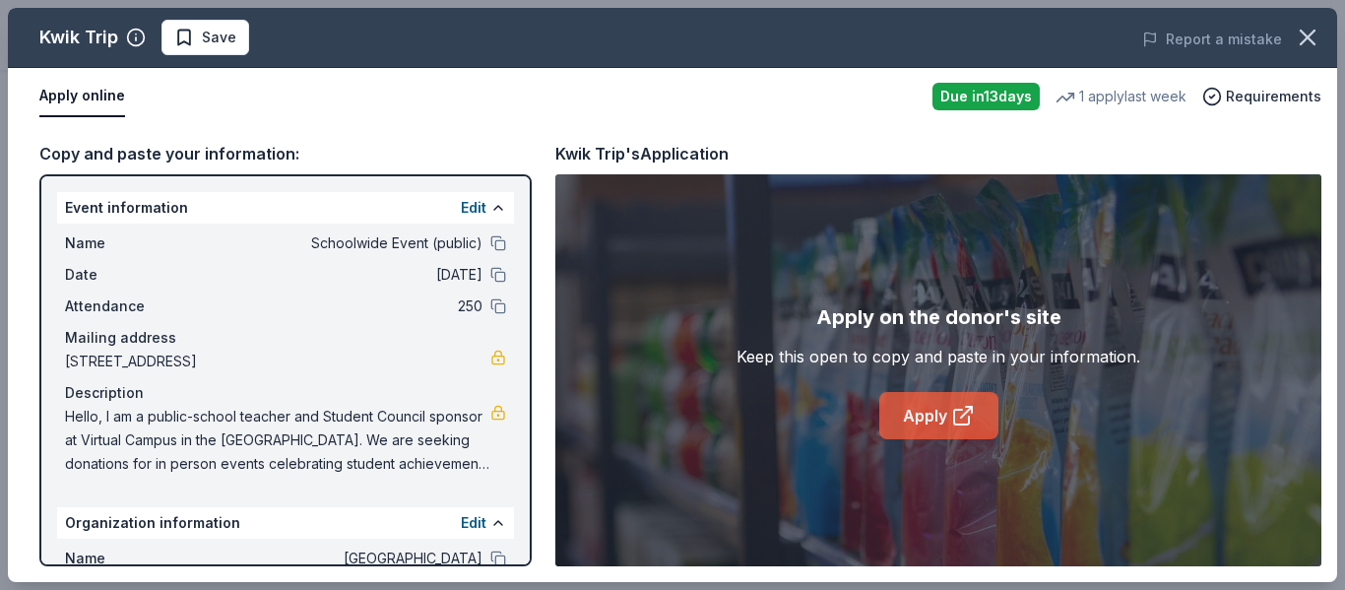
click at [947, 423] on link "Apply" at bounding box center [938, 415] width 119 height 47
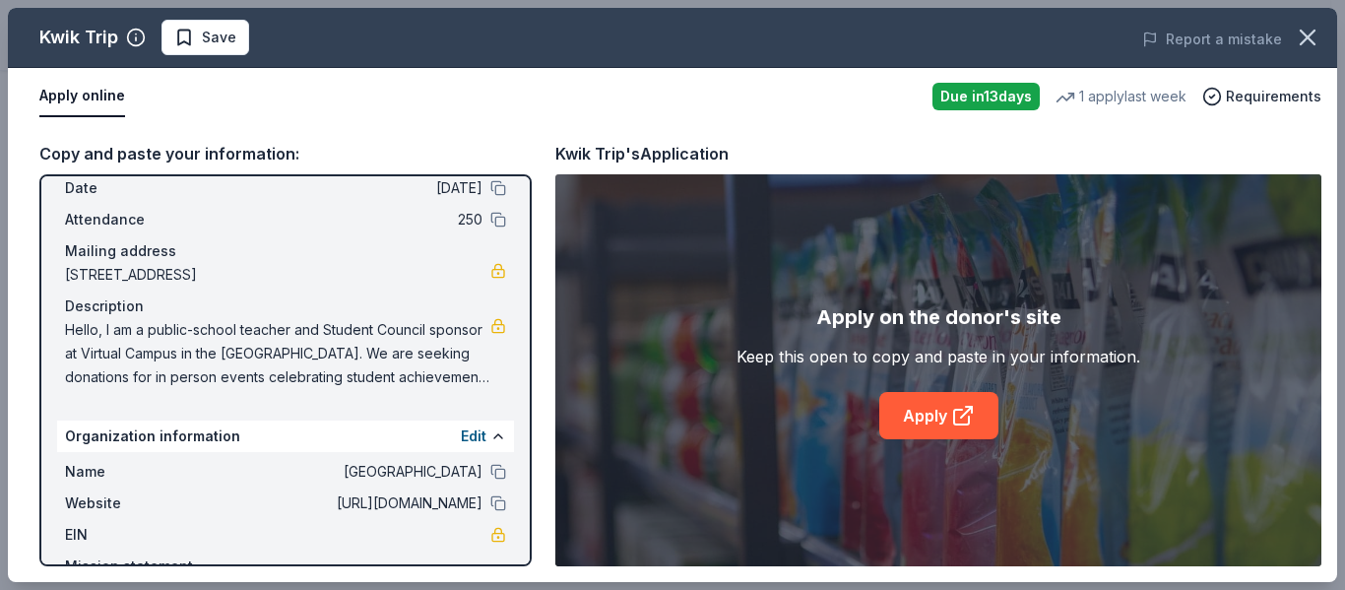
scroll to position [171, 0]
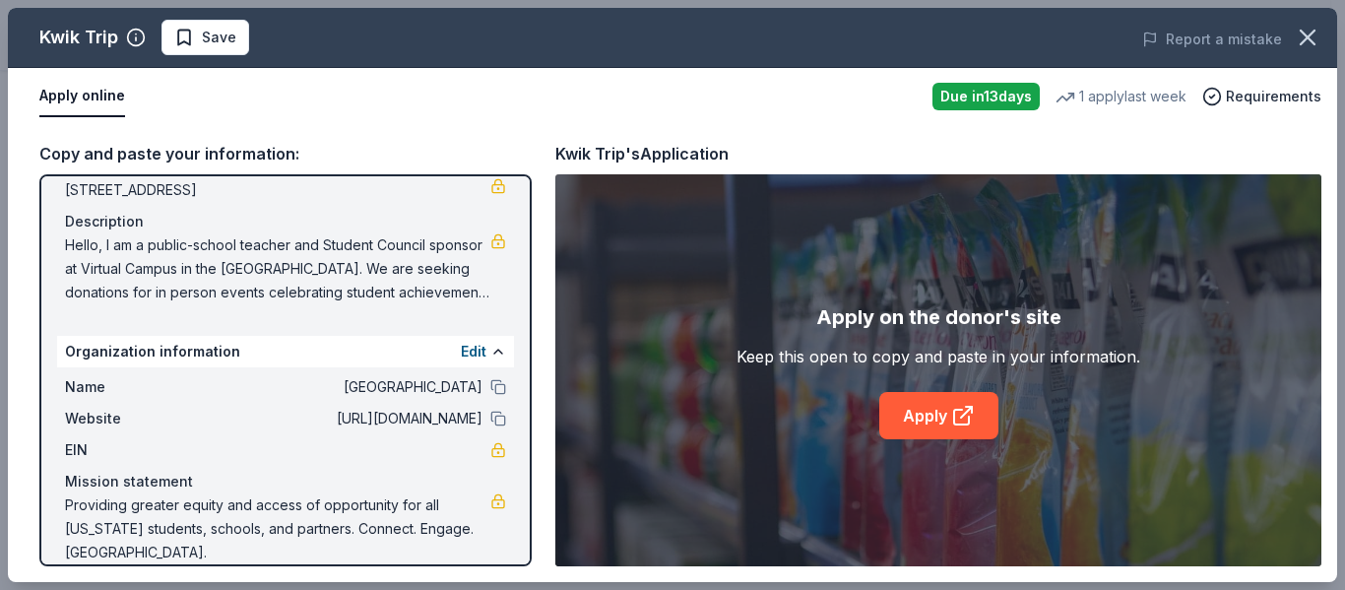
click at [243, 502] on span "Providing greater equity and access of opportunity for all [US_STATE] students,…" at bounding box center [277, 528] width 425 height 71
click at [246, 504] on span "Providing greater equity and access of opportunity for all [US_STATE] students,…" at bounding box center [277, 528] width 425 height 71
click at [247, 505] on span "Providing greater equity and access of opportunity for all [US_STATE] students,…" at bounding box center [277, 528] width 425 height 71
click at [461, 347] on button "Edit" at bounding box center [474, 352] width 26 height 24
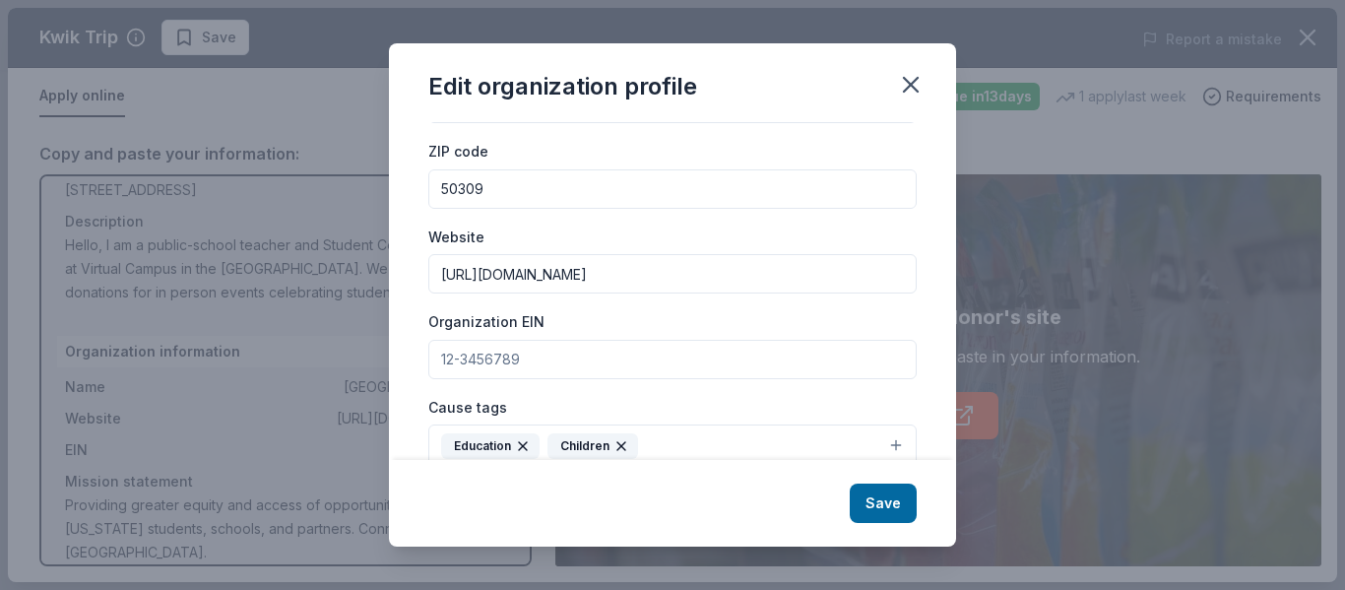
scroll to position [323, 0]
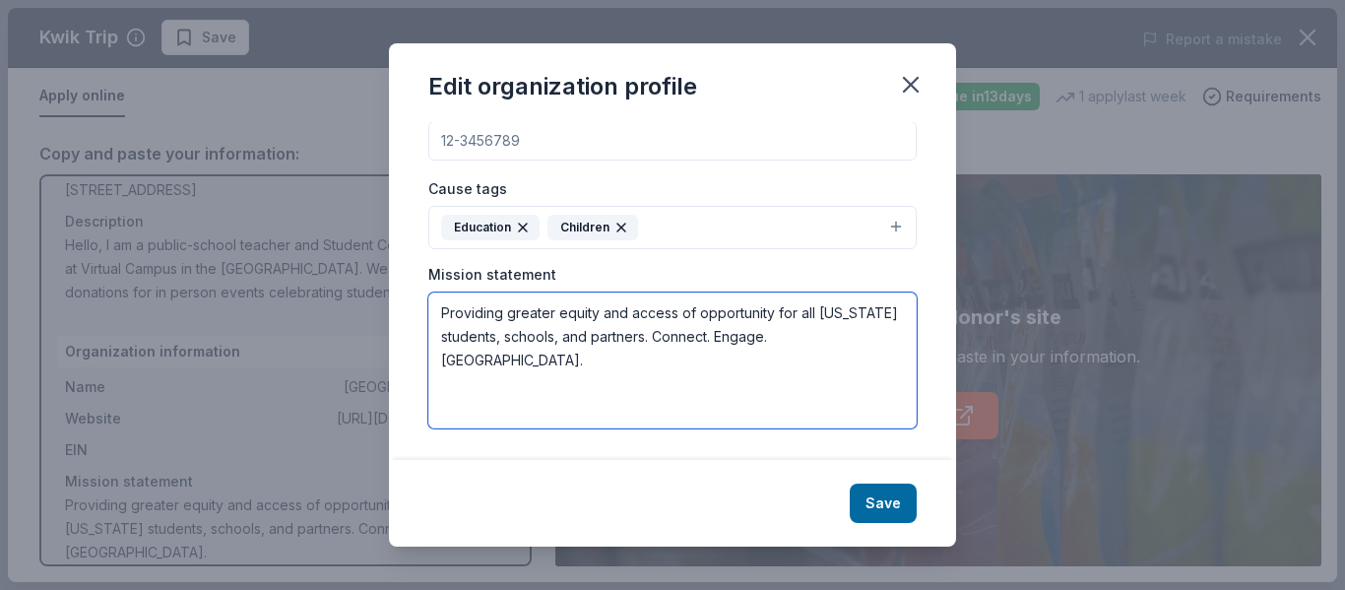
click at [599, 315] on textarea "Providing greater equity and access of opportunity for all Iowa students, schoo…" at bounding box center [672, 361] width 488 height 136
click at [857, 325] on textarea "Providing greater equity and access of opportunity for all Iowa students, schoo…" at bounding box center [672, 361] width 488 height 136
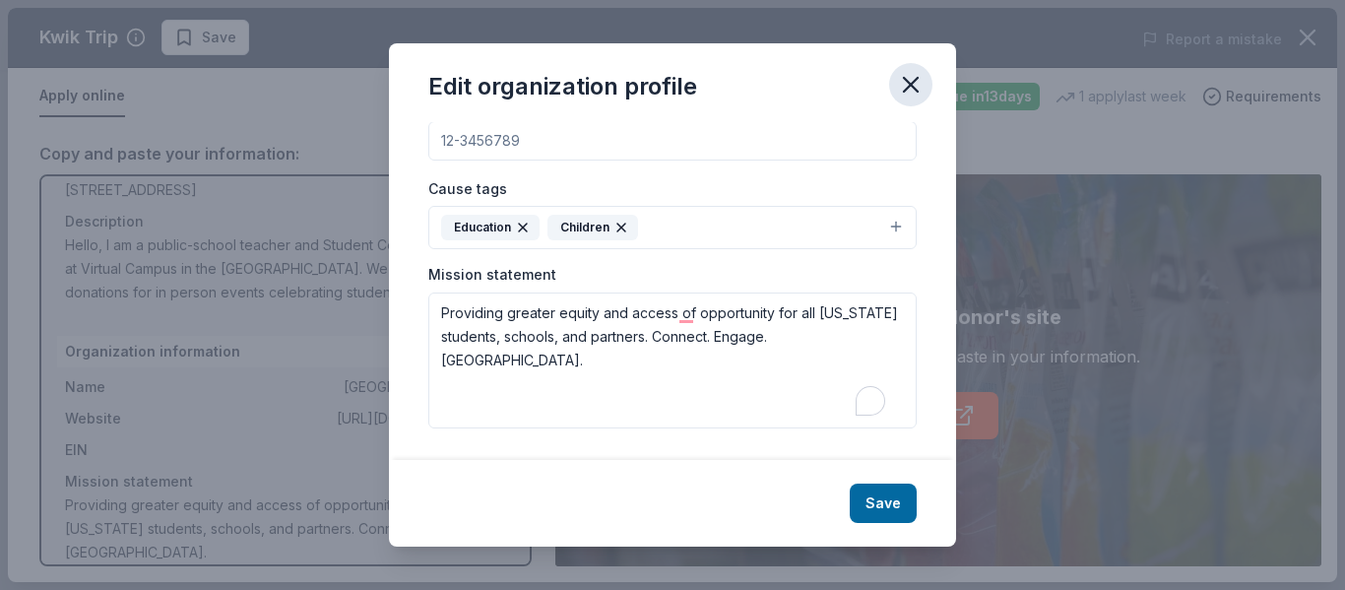
click at [905, 84] on icon "button" at bounding box center [911, 85] width 28 height 28
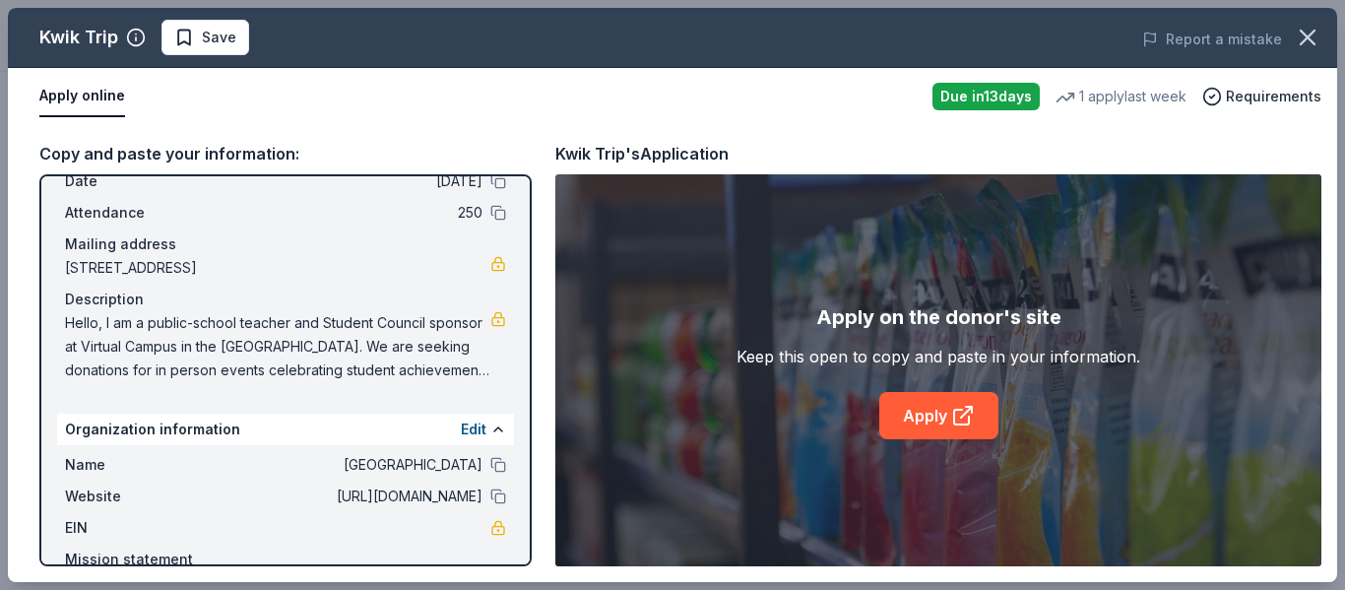
scroll to position [0, 0]
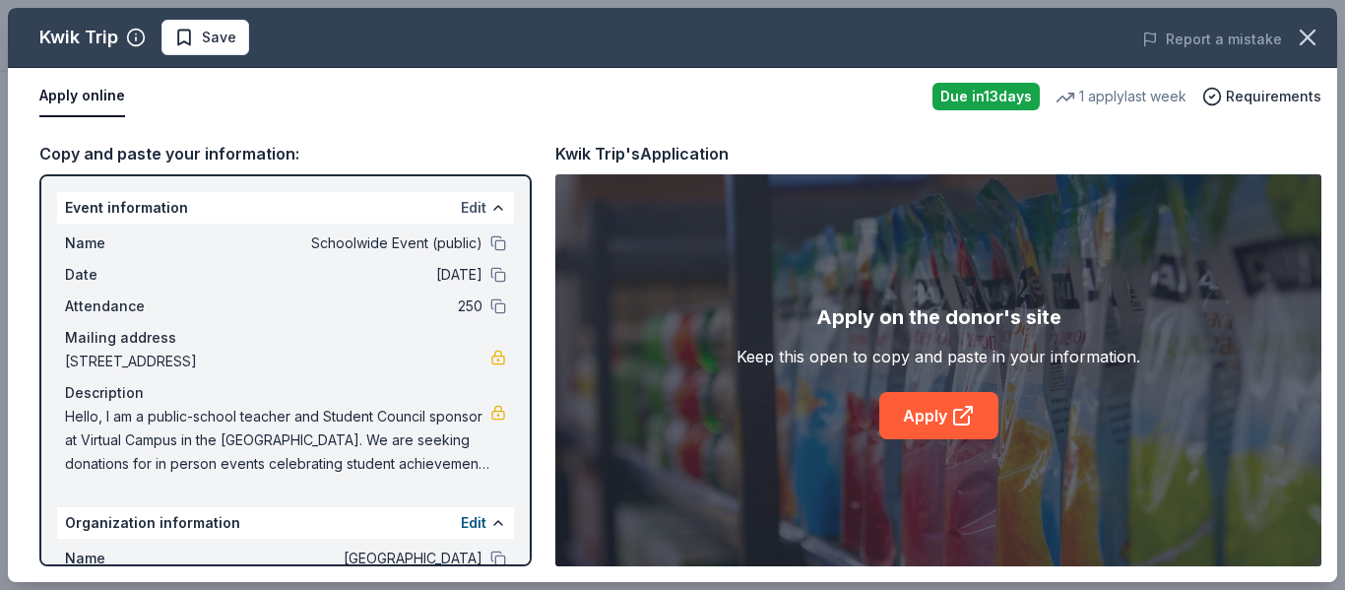
click at [461, 199] on button "Edit" at bounding box center [474, 208] width 26 height 24
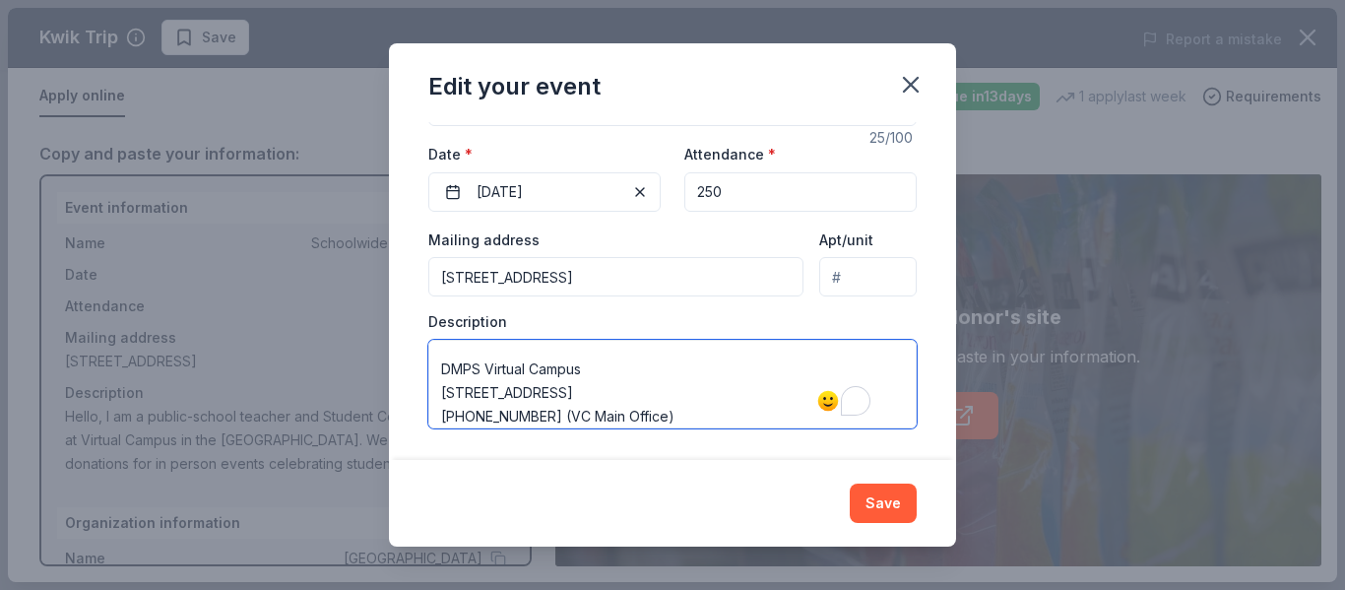
scroll to position [210, 0]
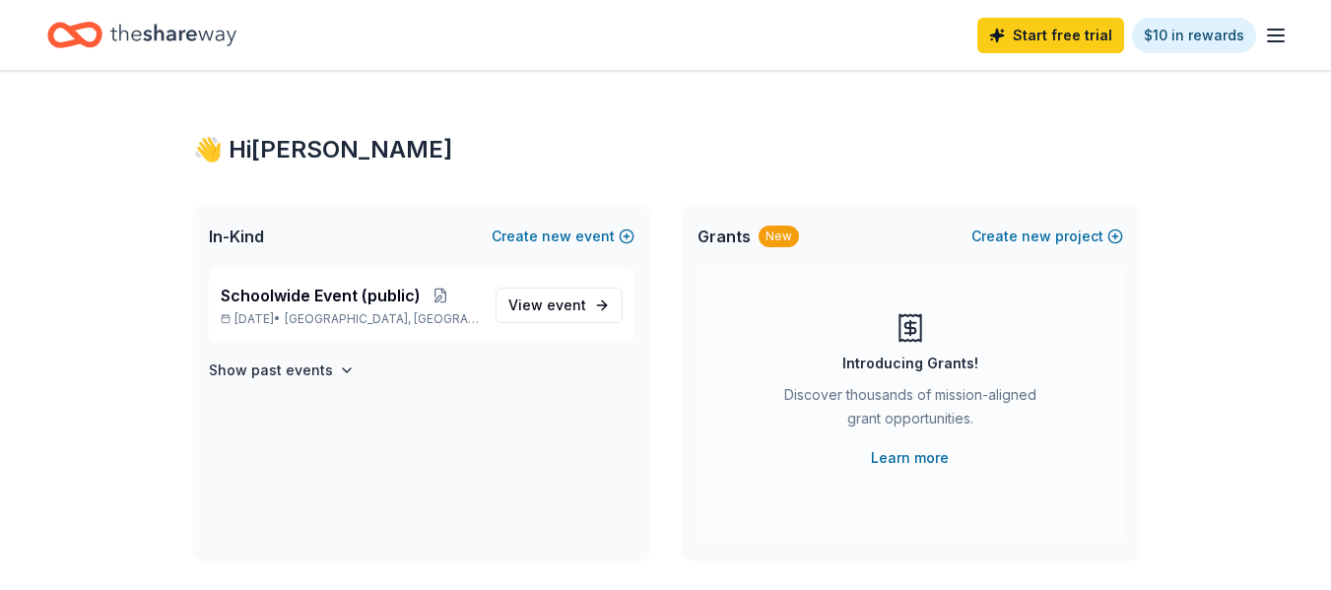
click at [1273, 28] on icon "button" at bounding box center [1276, 36] width 24 height 24
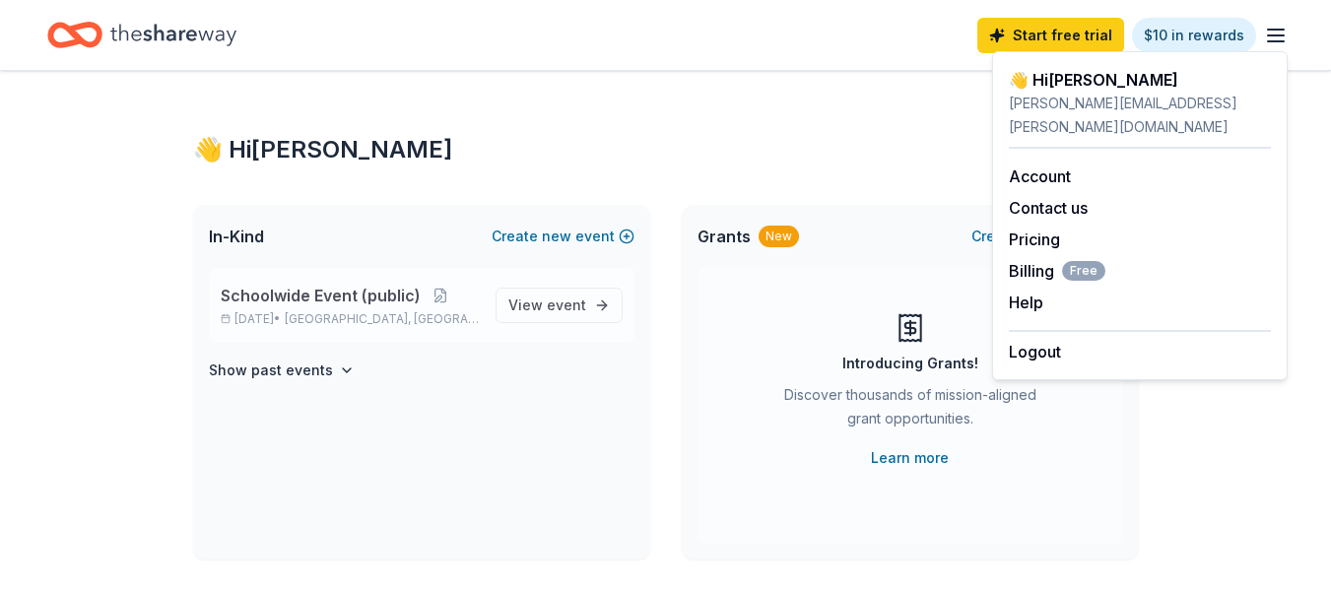
click at [329, 303] on span "Schoolwide Event (public)" at bounding box center [321, 296] width 200 height 24
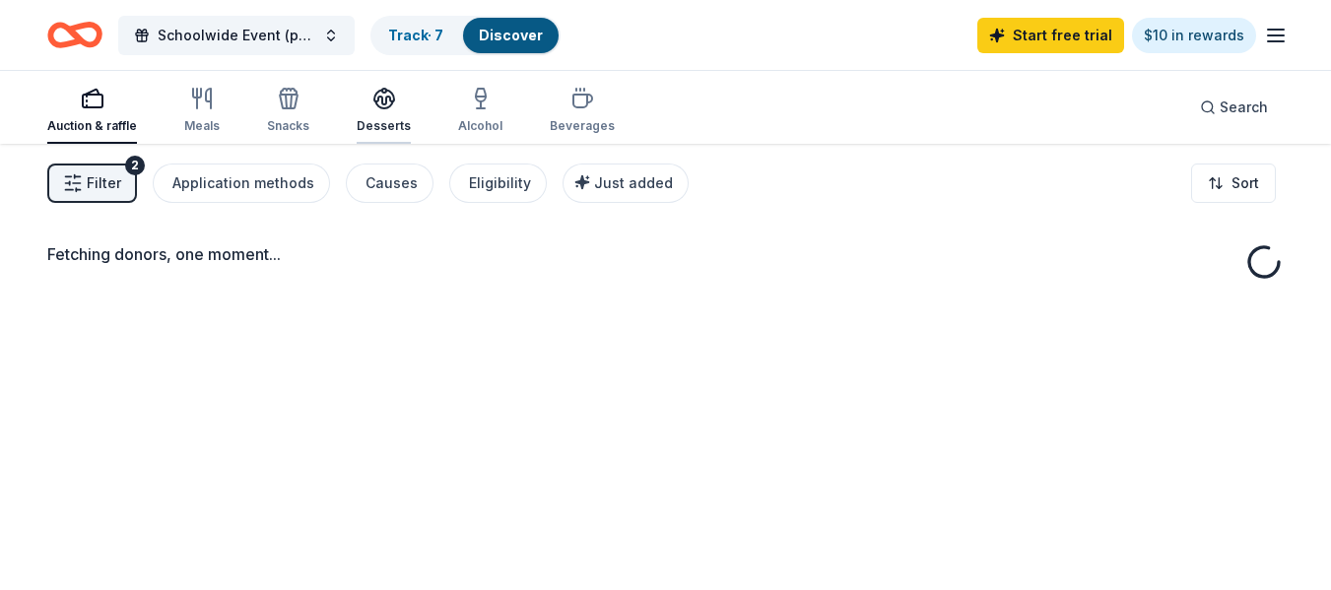
click at [382, 115] on div "Desserts" at bounding box center [384, 110] width 54 height 47
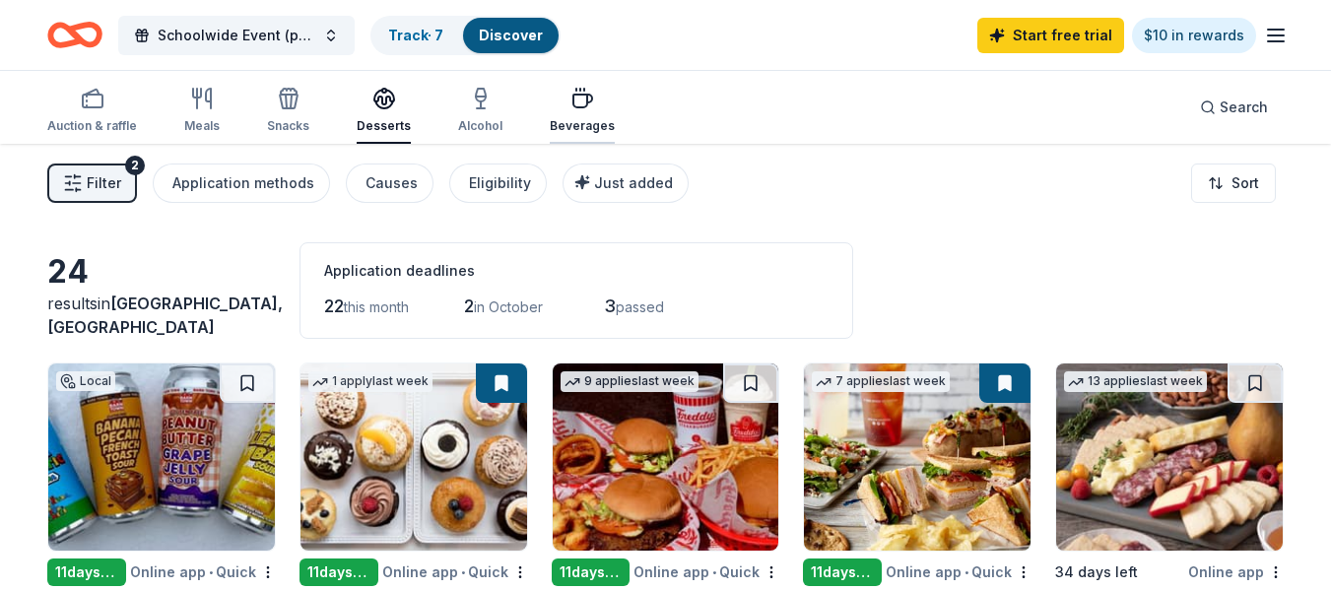
click at [554, 111] on div "Beverages" at bounding box center [582, 110] width 65 height 47
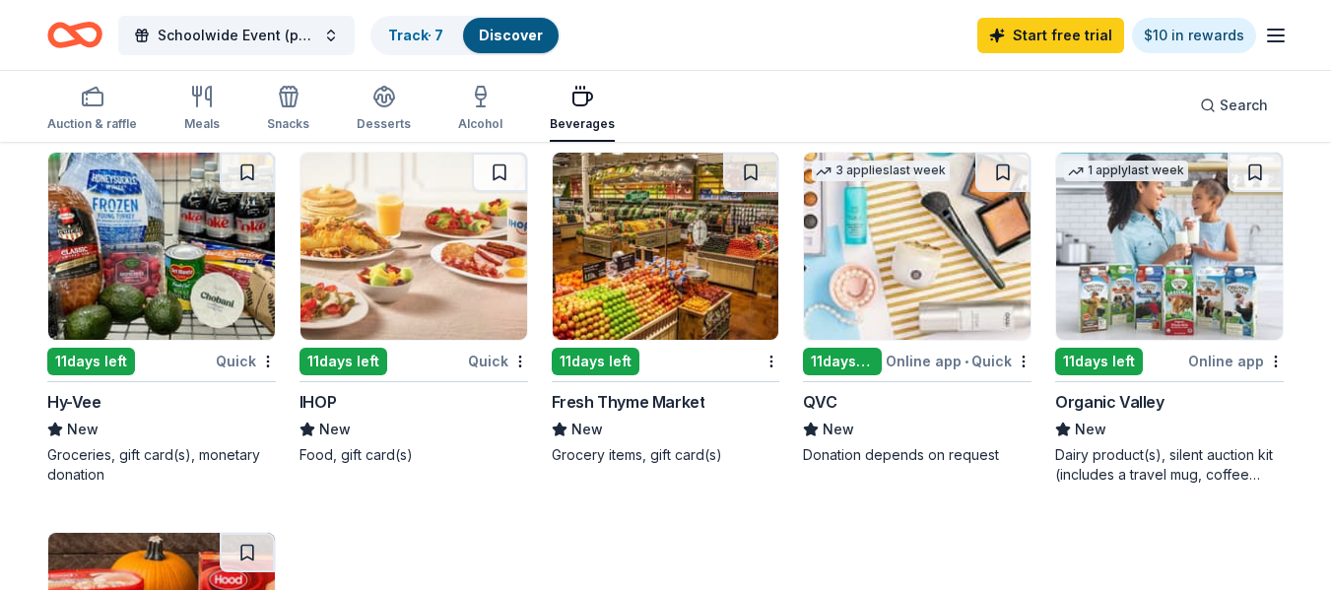
scroll to position [985, 0]
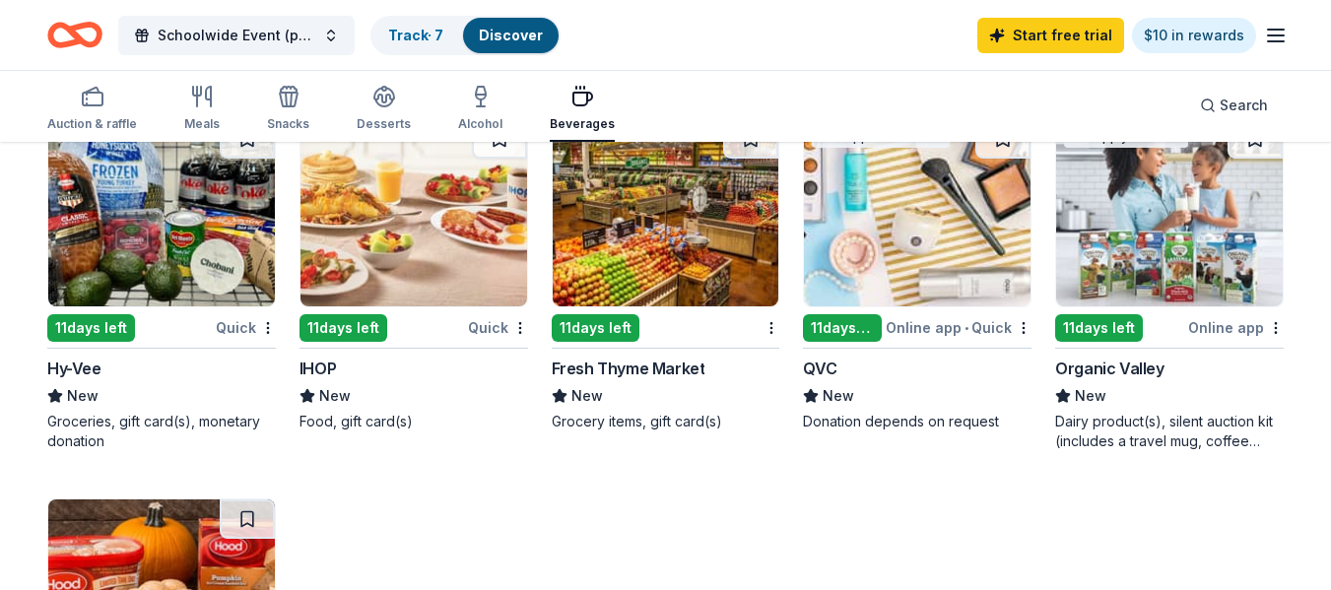
click at [429, 255] on img at bounding box center [413, 212] width 227 height 187
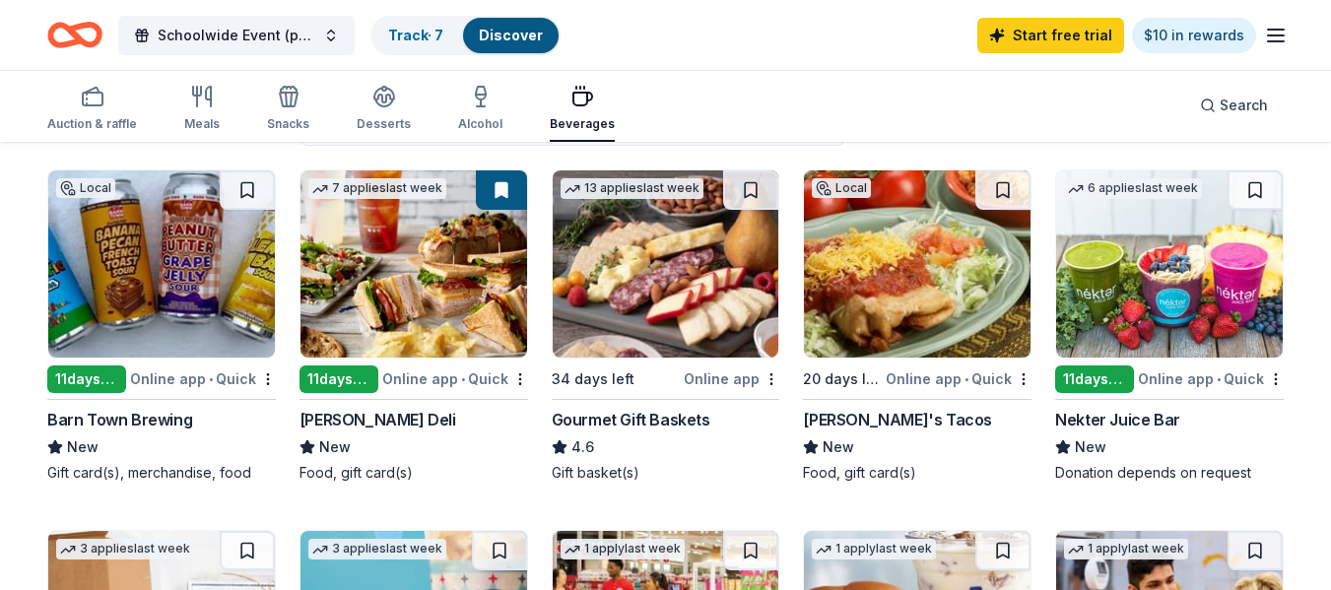
scroll to position [0, 0]
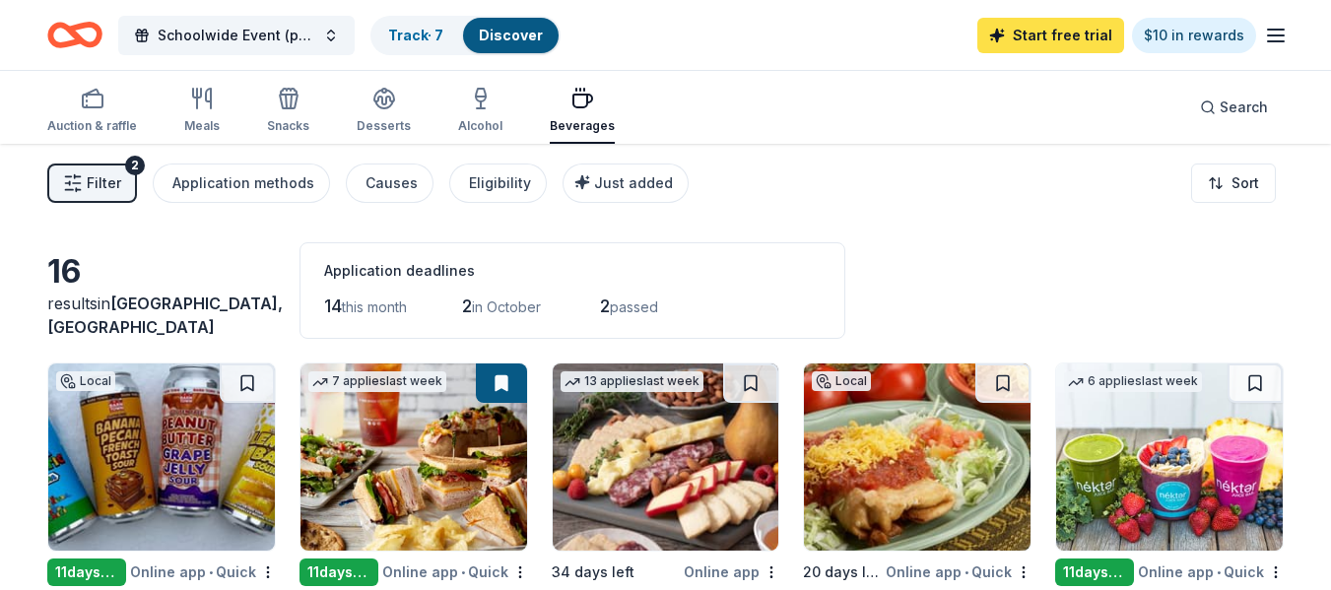
click at [1072, 38] on link "Start free trial" at bounding box center [1050, 35] width 147 height 35
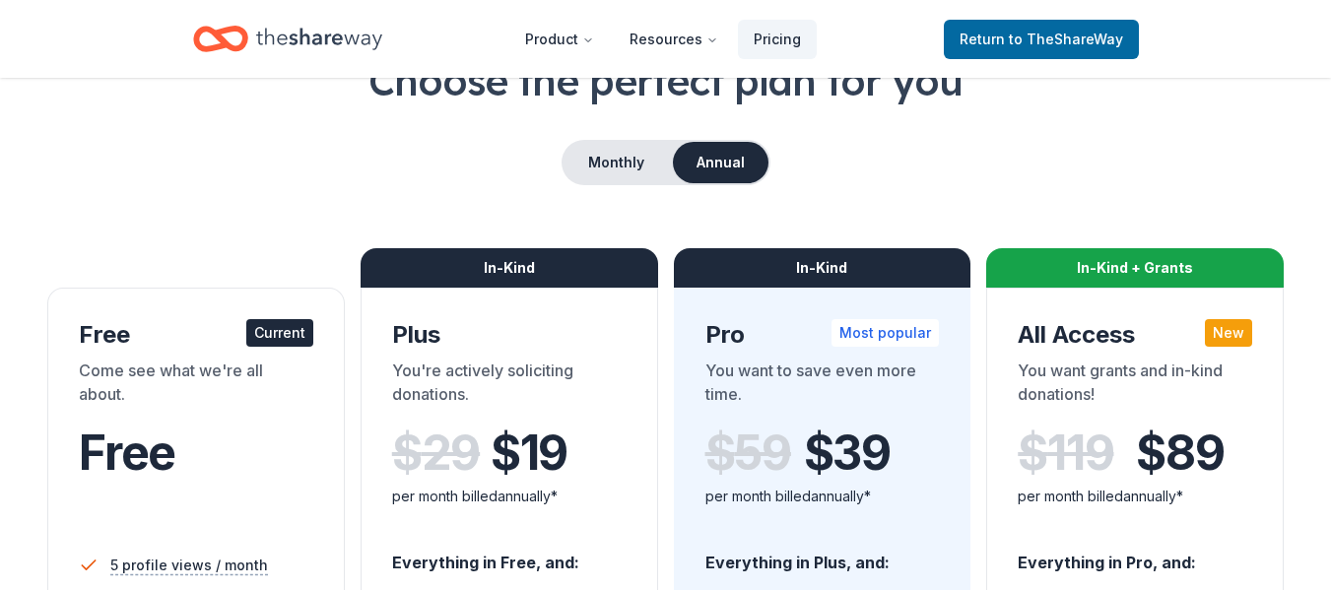
scroll to position [98, 0]
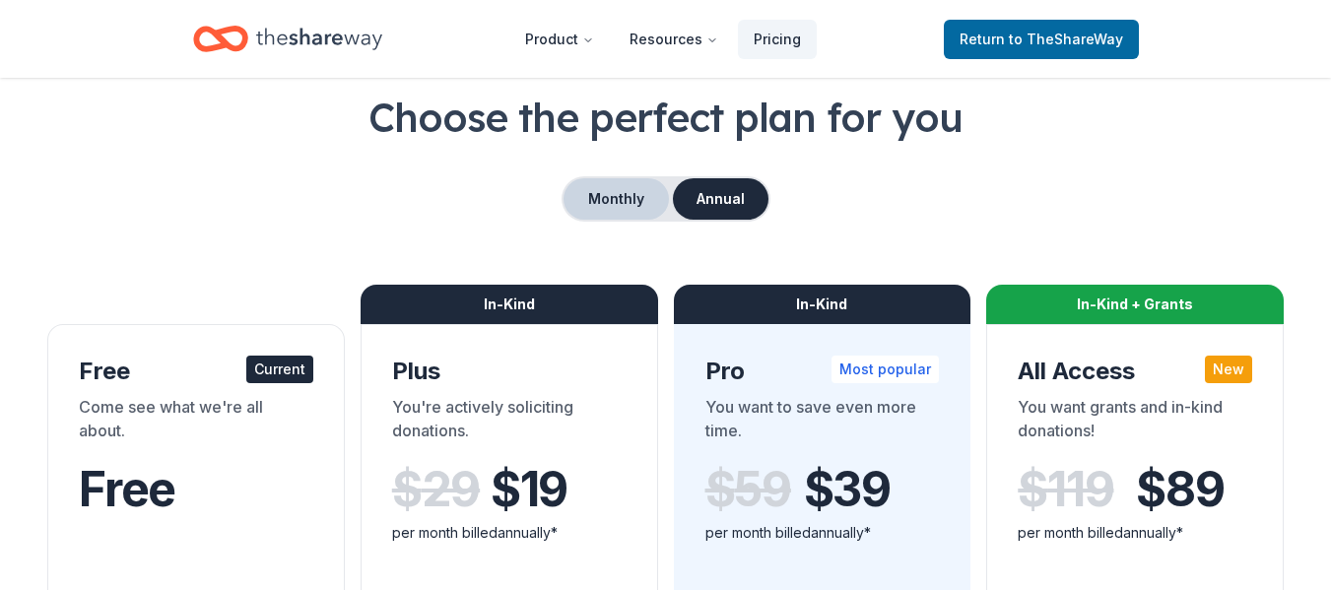
click at [630, 198] on button "Monthly" at bounding box center [615, 198] width 105 height 41
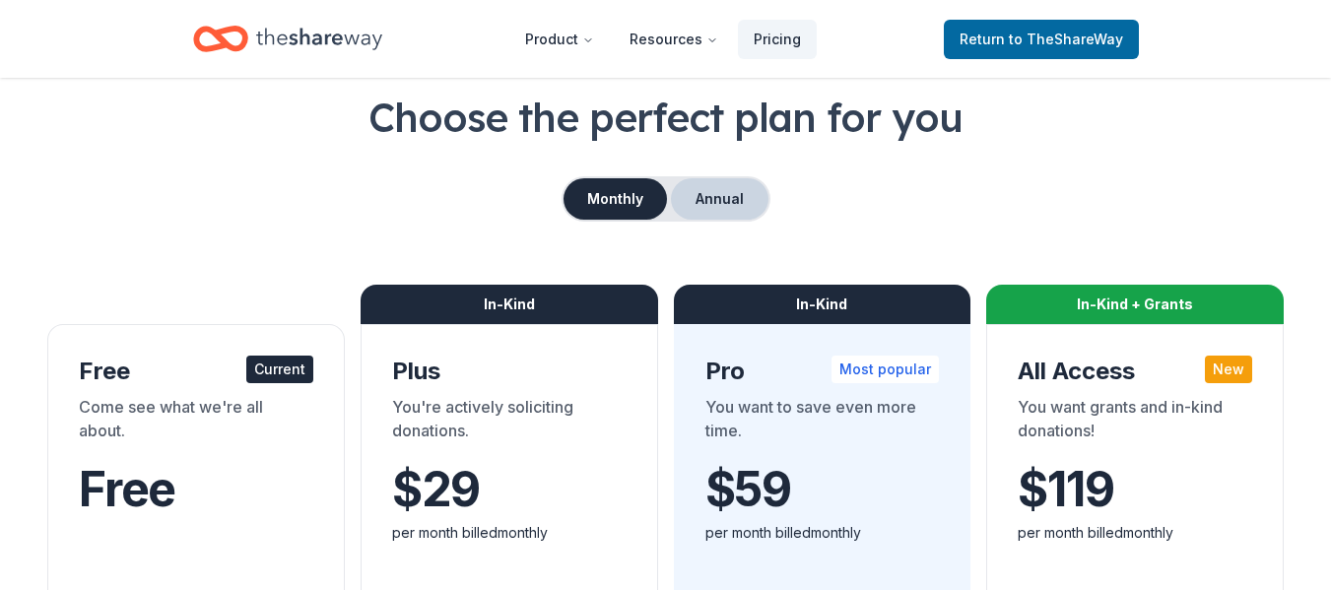
click at [719, 194] on button "Annual" at bounding box center [720, 198] width 98 height 41
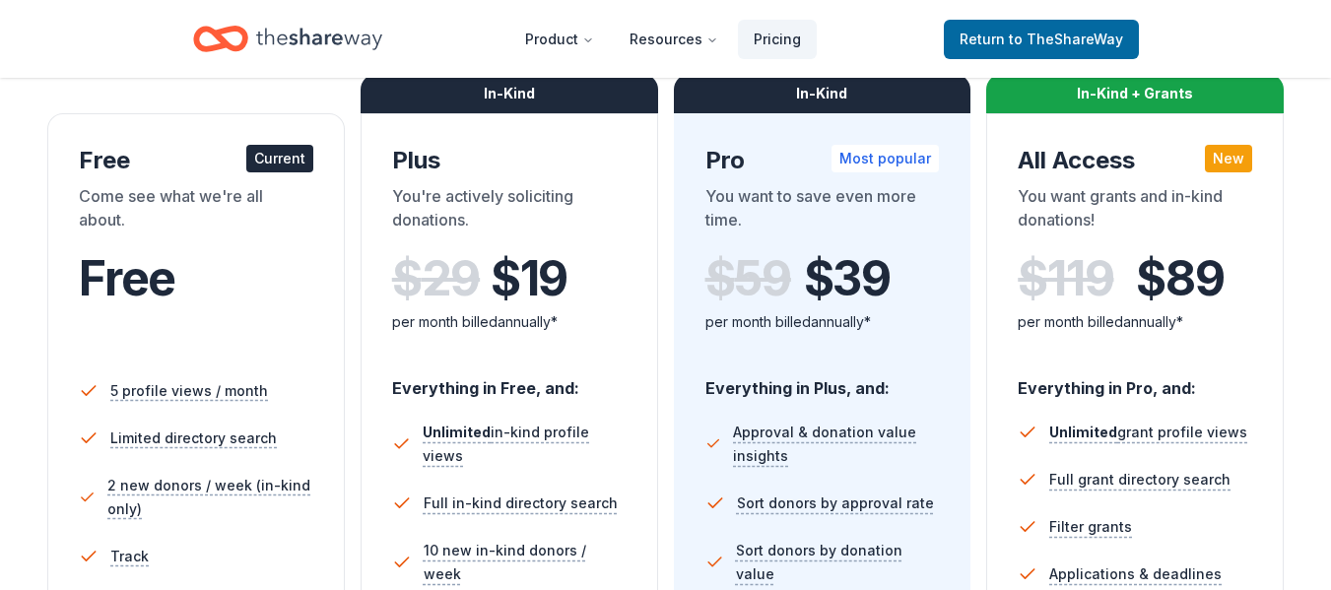
scroll to position [0, 0]
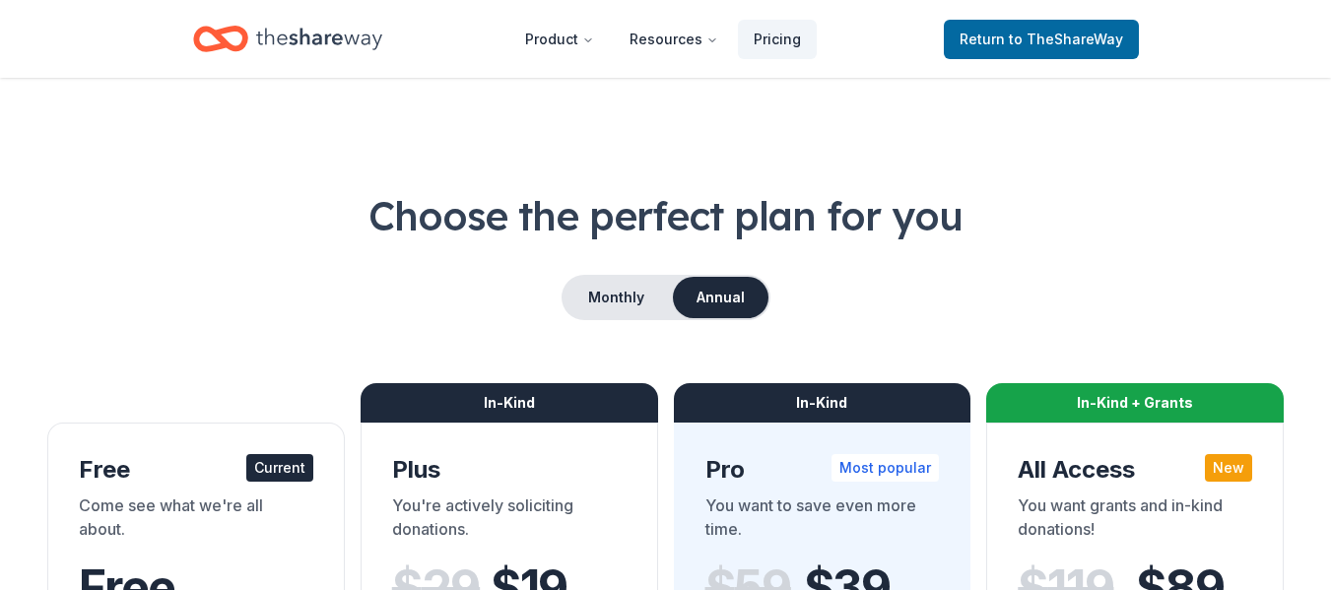
click at [296, 39] on icon "Home" at bounding box center [319, 39] width 126 height 40
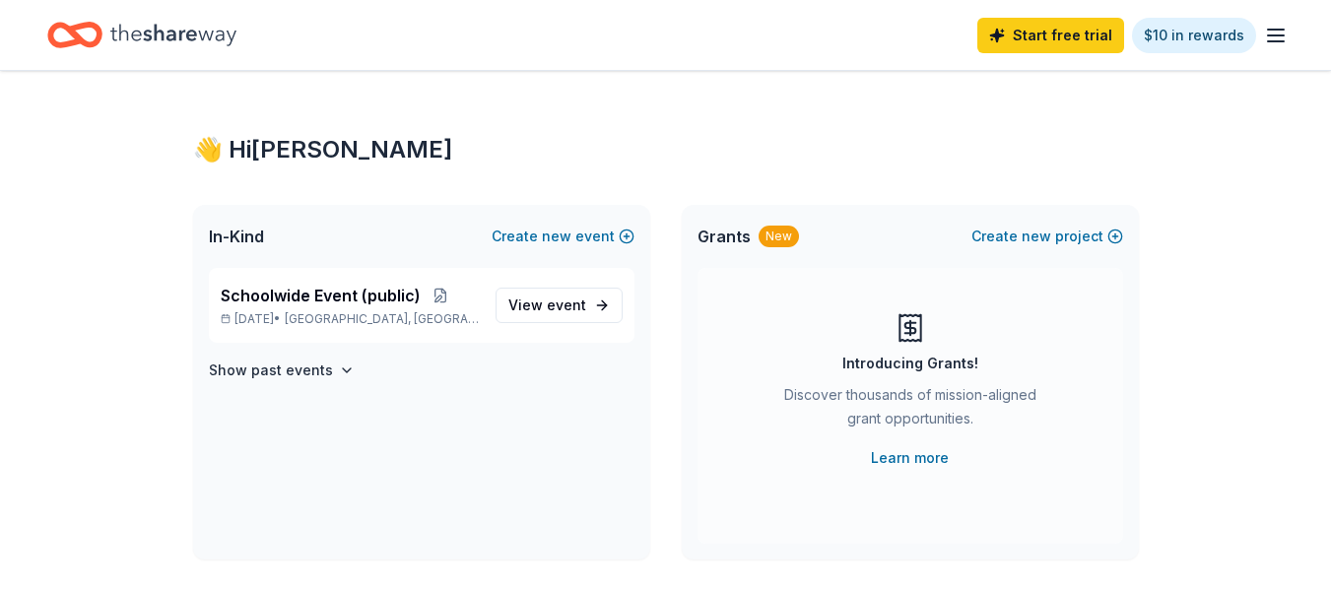
click at [1279, 30] on line "button" at bounding box center [1276, 30] width 16 height 0
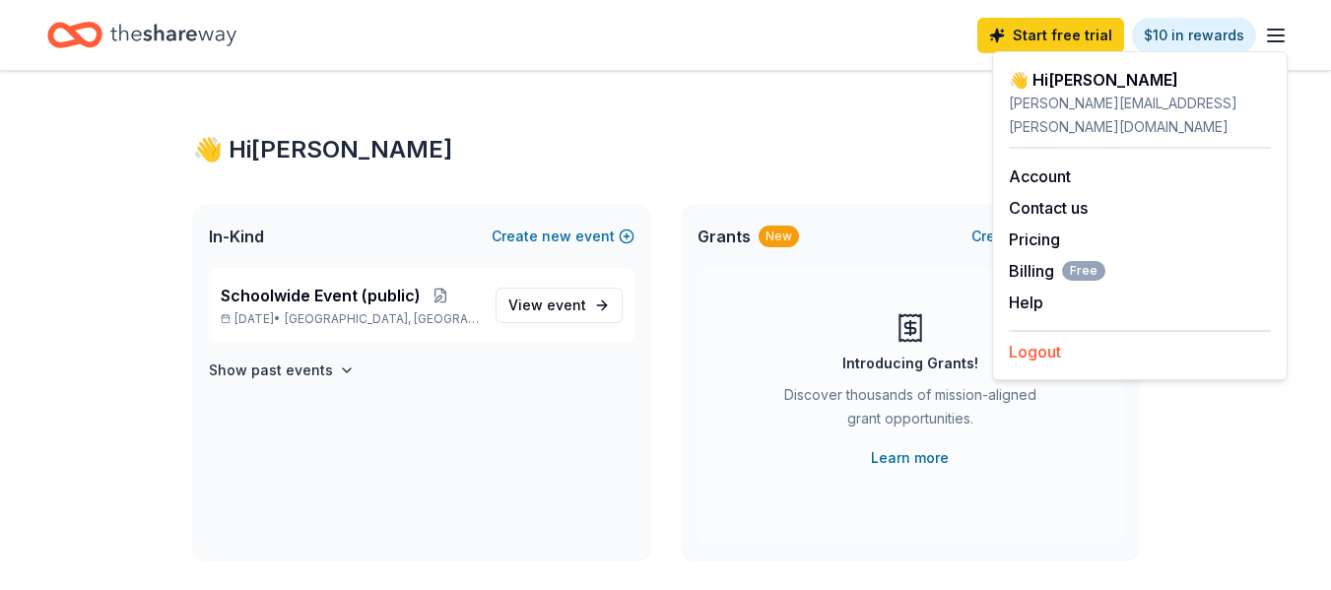
click at [1035, 340] on button "Logout" at bounding box center [1034, 352] width 52 height 24
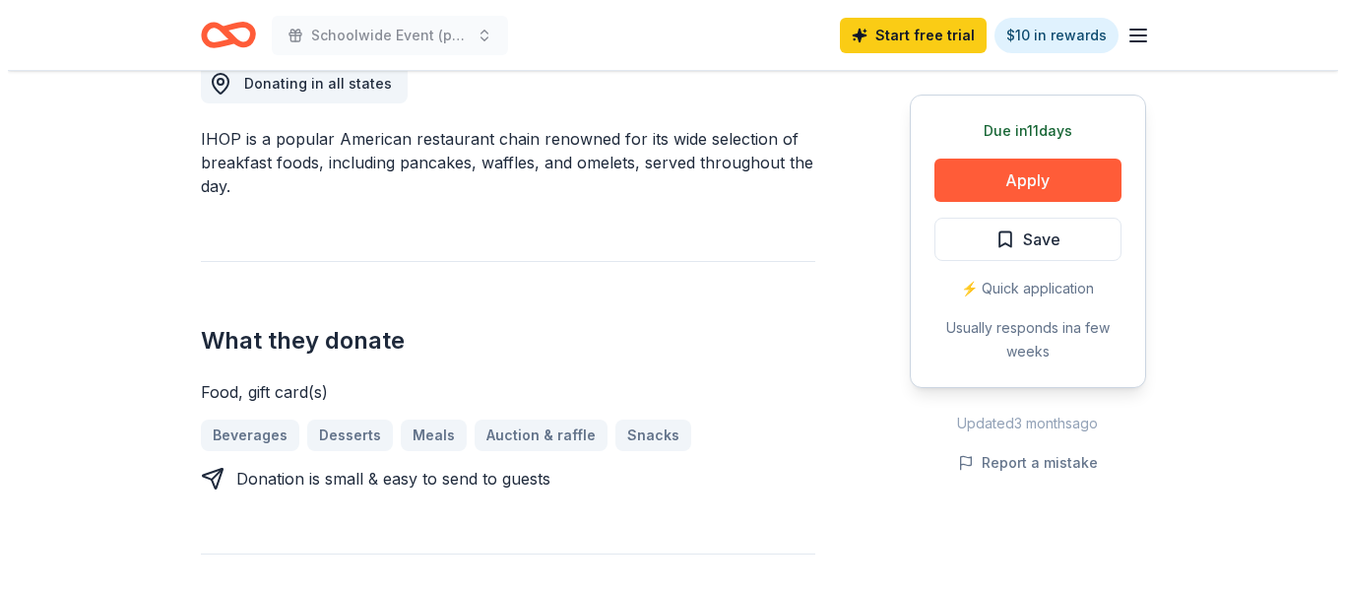
scroll to position [591, 0]
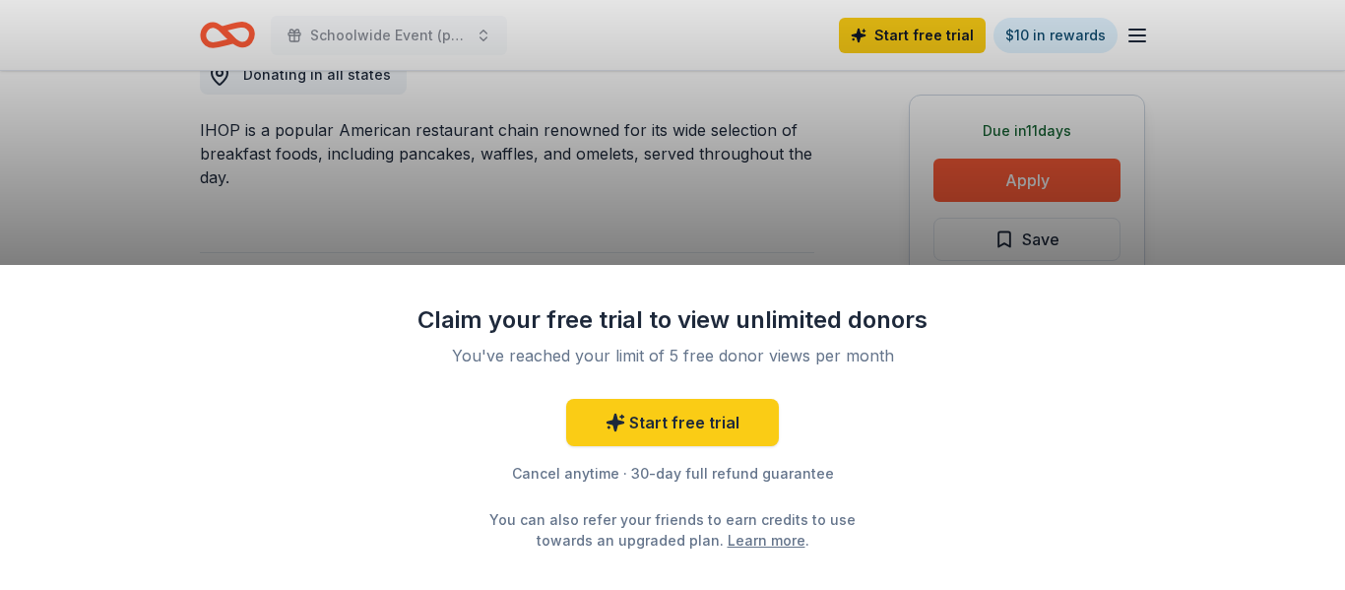
click at [748, 184] on div "Claim your free trial to view unlimited donors You've reached your limit of 5 f…" at bounding box center [672, 295] width 1345 height 590
